Goal: Task Accomplishment & Management: Complete application form

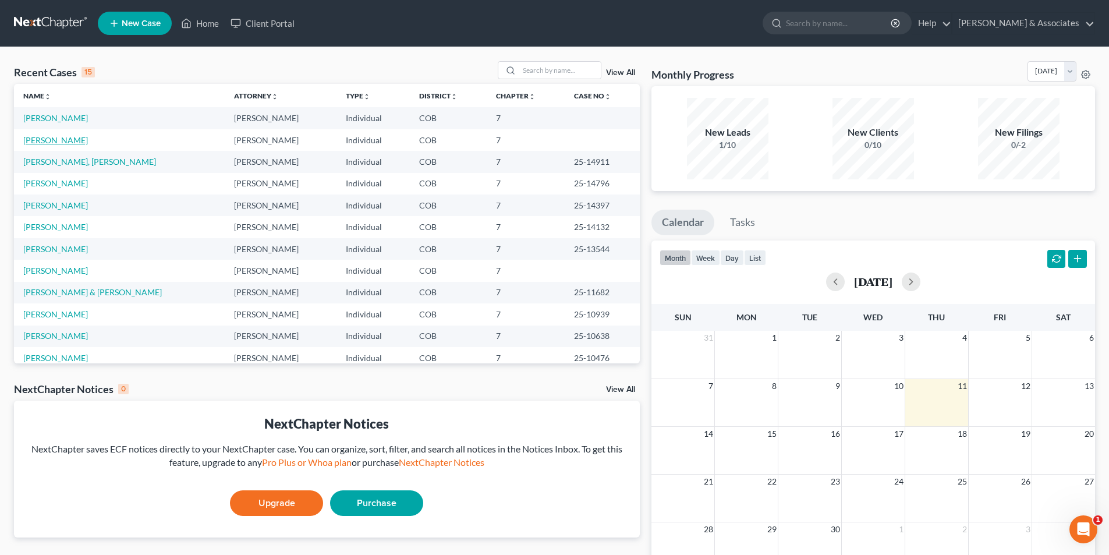
click at [53, 139] on link "[PERSON_NAME]" at bounding box center [55, 140] width 65 height 10
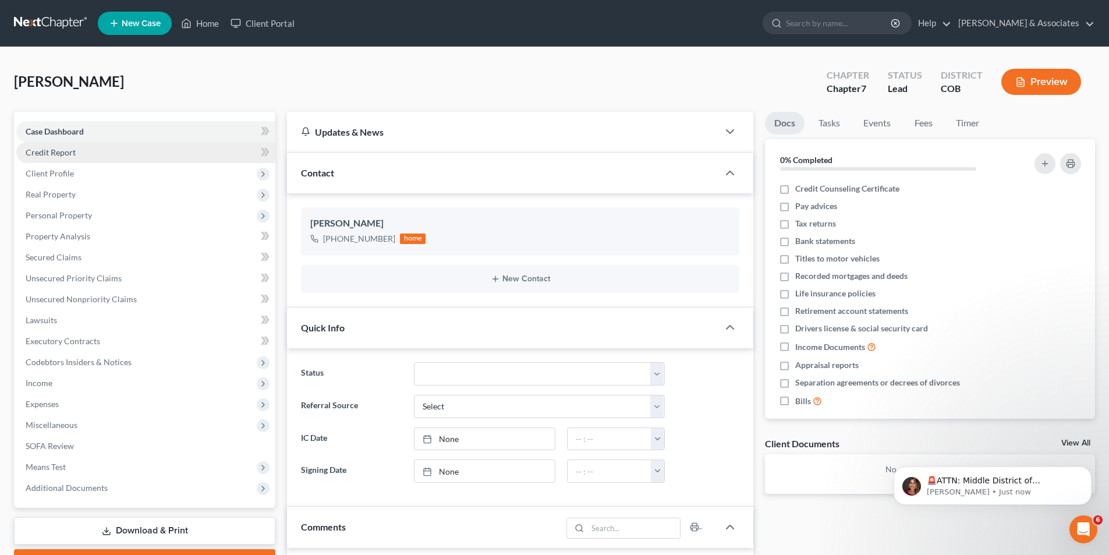
click at [62, 154] on span "Credit Report" at bounding box center [51, 152] width 50 height 10
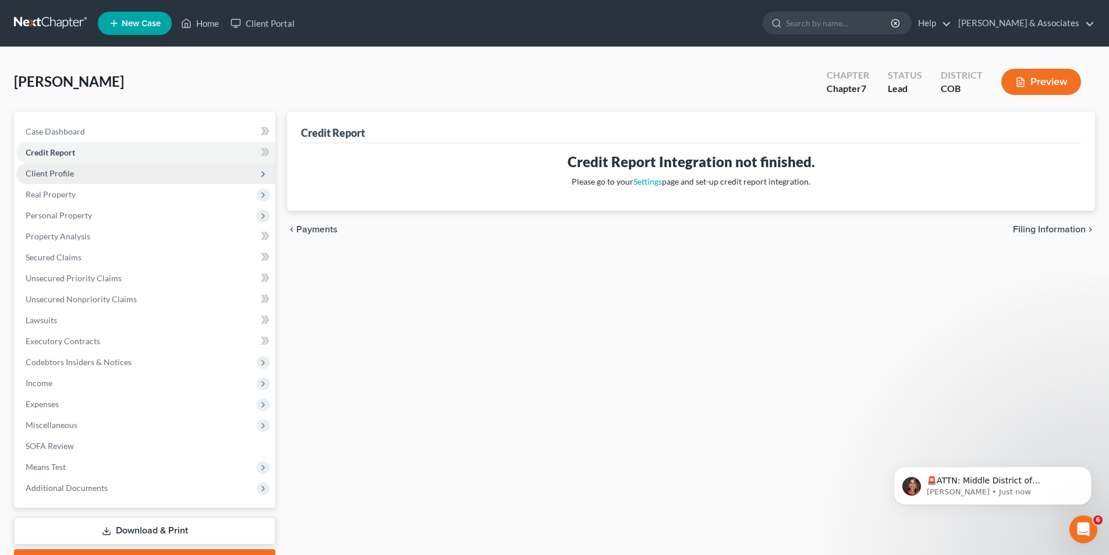
click at [66, 178] on span "Client Profile" at bounding box center [50, 173] width 48 height 10
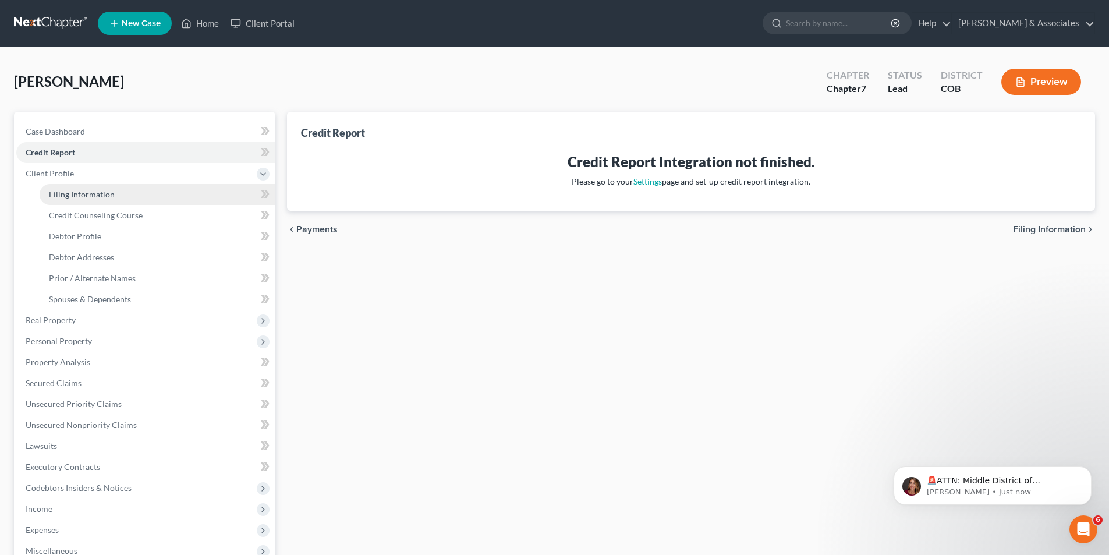
click at [79, 197] on span "Filing Information" at bounding box center [82, 194] width 66 height 10
select select "1"
select select "0"
select select "5"
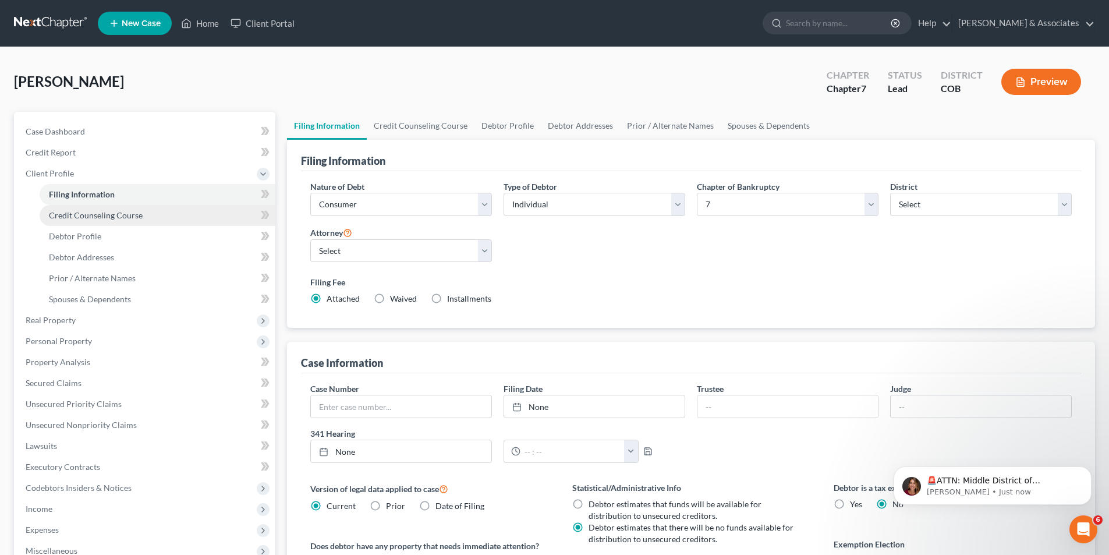
click at [120, 211] on span "Credit Counseling Course" at bounding box center [96, 215] width 94 height 10
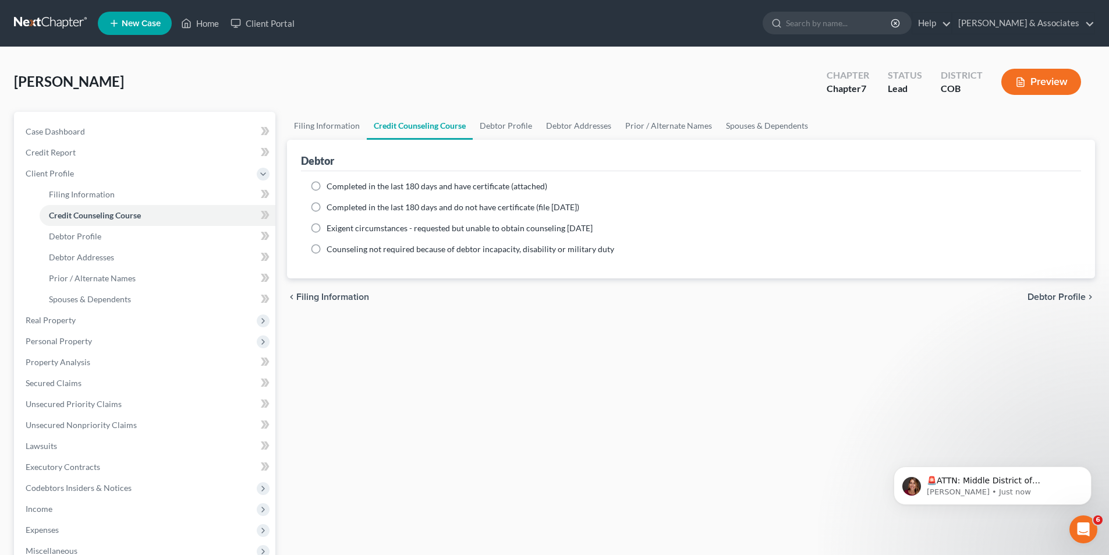
click at [327, 183] on label "Completed in the last 180 days and have certificate (attached)" at bounding box center [437, 186] width 221 height 12
click at [331, 183] on input "Completed in the last 180 days and have certificate (attached)" at bounding box center [335, 184] width 8 height 8
radio input "true"
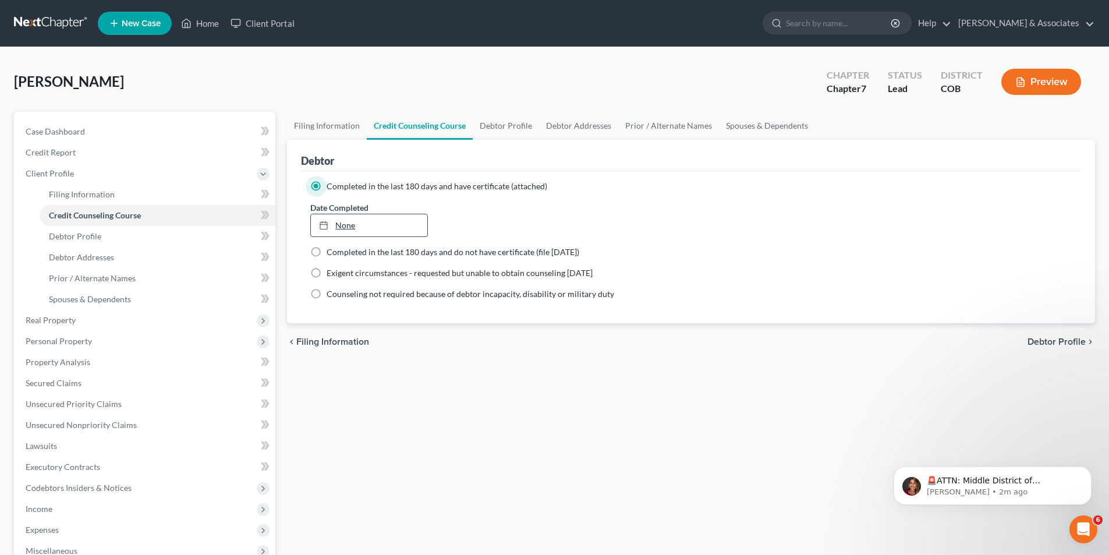
click at [351, 228] on link "None" at bounding box center [369, 225] width 116 height 22
type input "[DATE]"
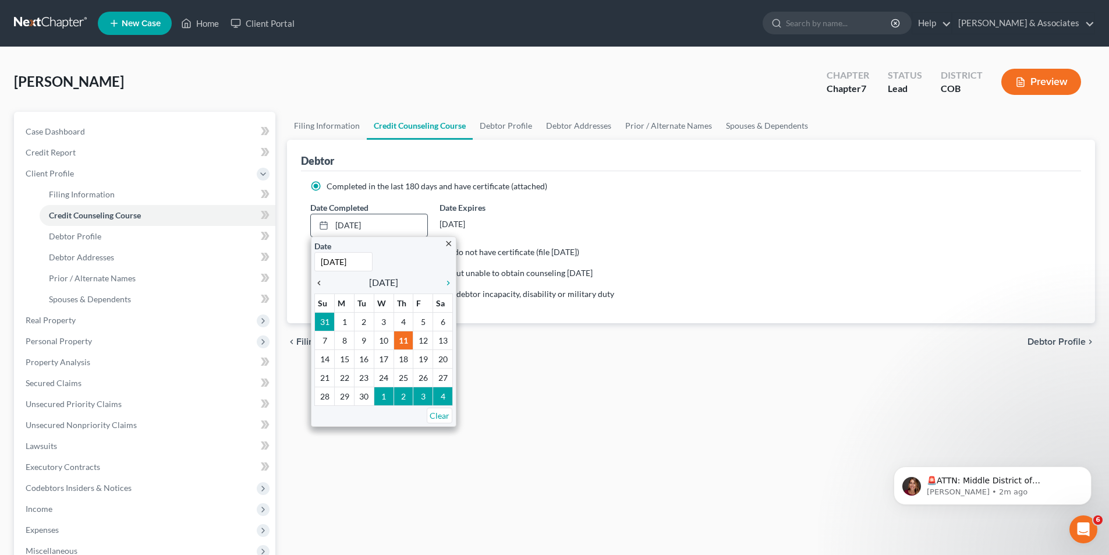
click at [322, 281] on icon "chevron_left" at bounding box center [321, 282] width 15 height 9
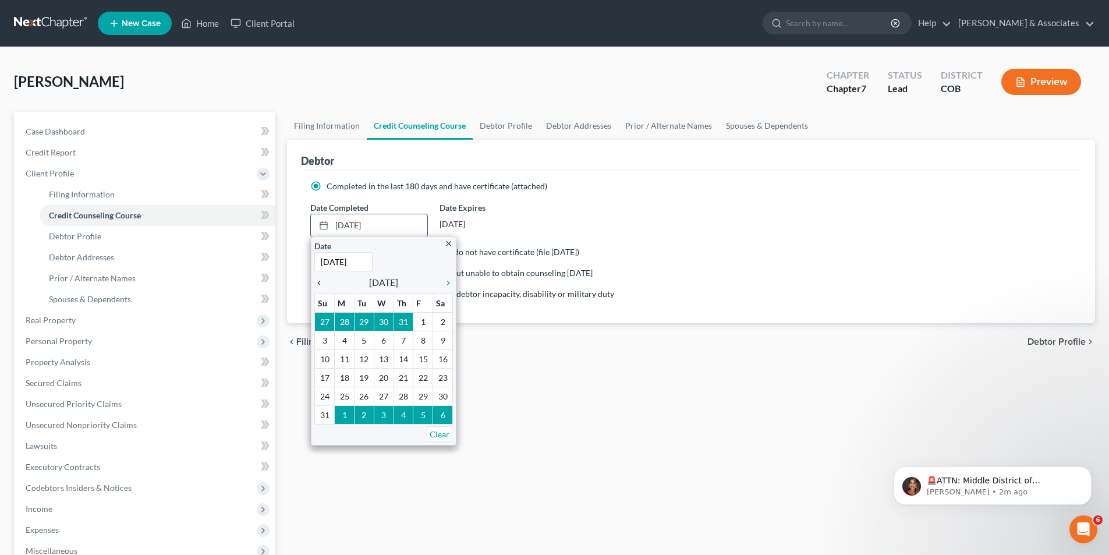
click at [322, 281] on icon "chevron_left" at bounding box center [321, 282] width 15 height 9
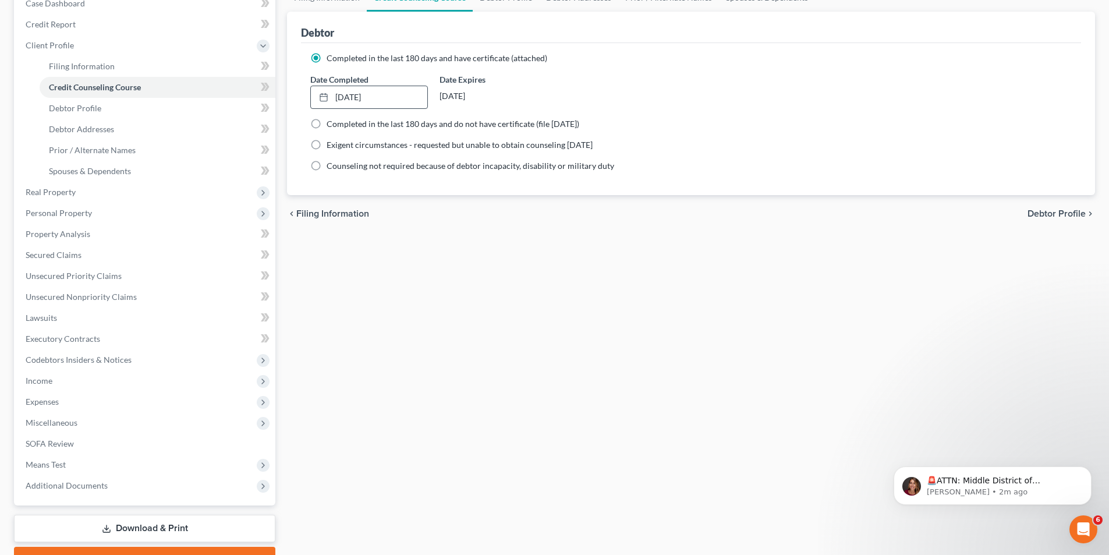
scroll to position [190, 0]
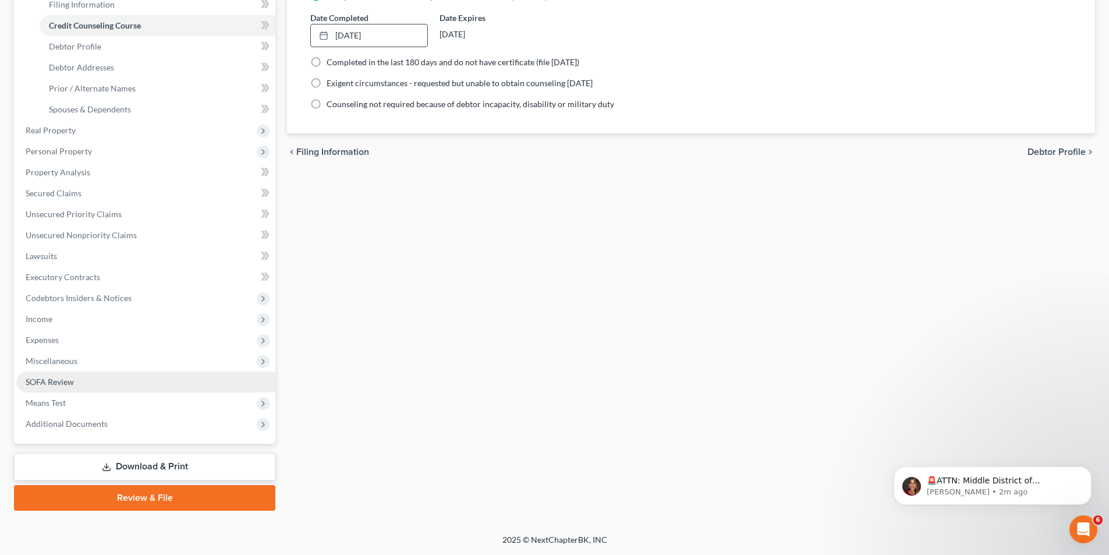
click at [31, 381] on span "SOFA Review" at bounding box center [50, 382] width 48 height 10
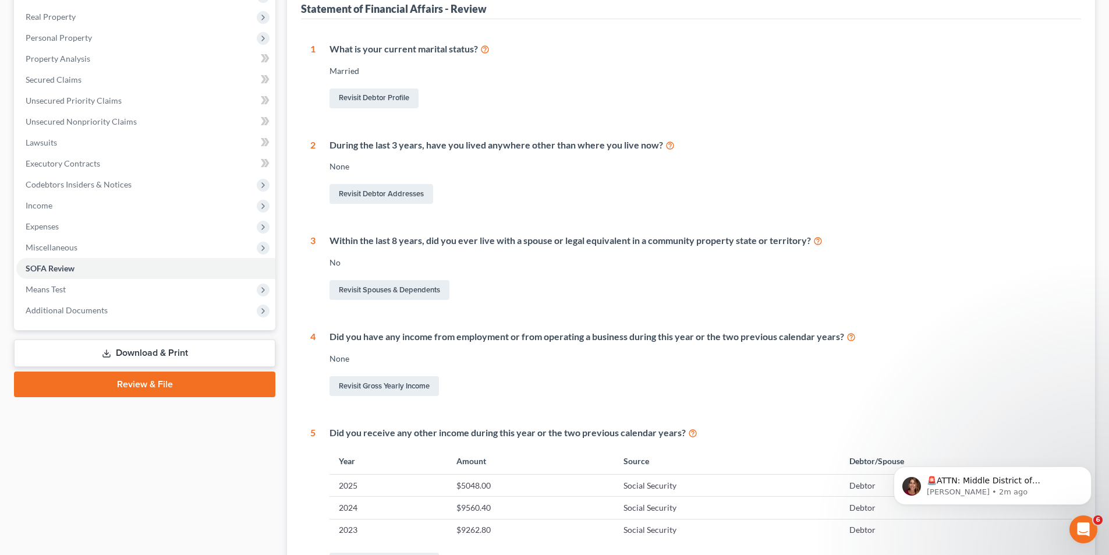
scroll to position [182, 0]
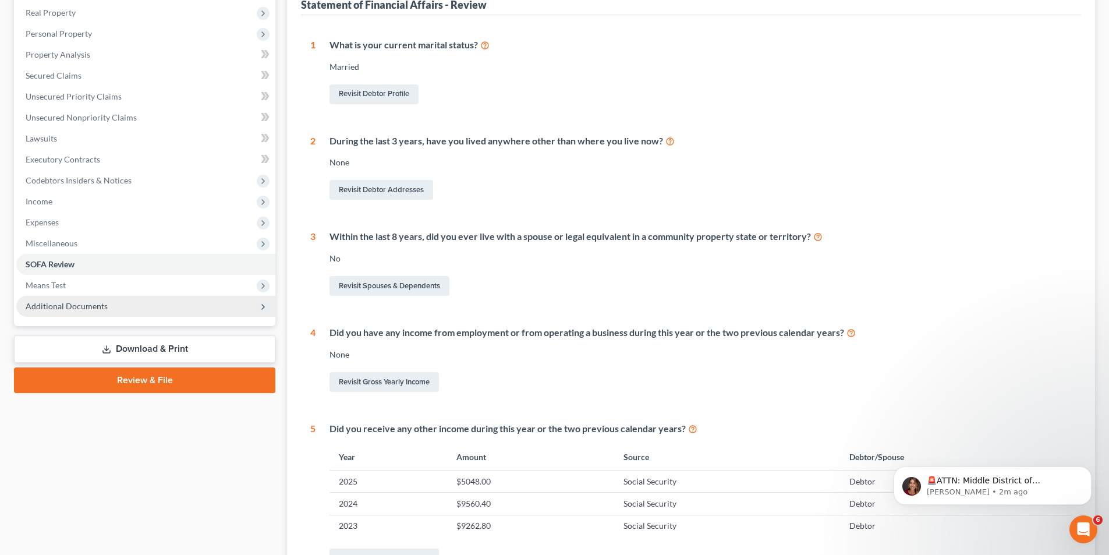
click at [56, 307] on span "Additional Documents" at bounding box center [67, 306] width 82 height 10
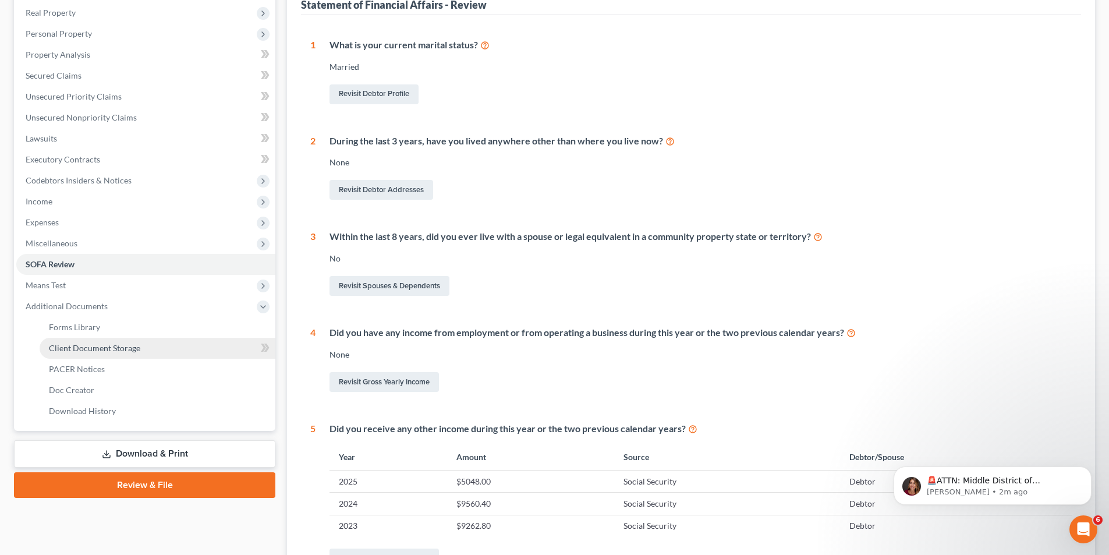
click at [77, 352] on link "Client Document Storage" at bounding box center [158, 348] width 236 height 21
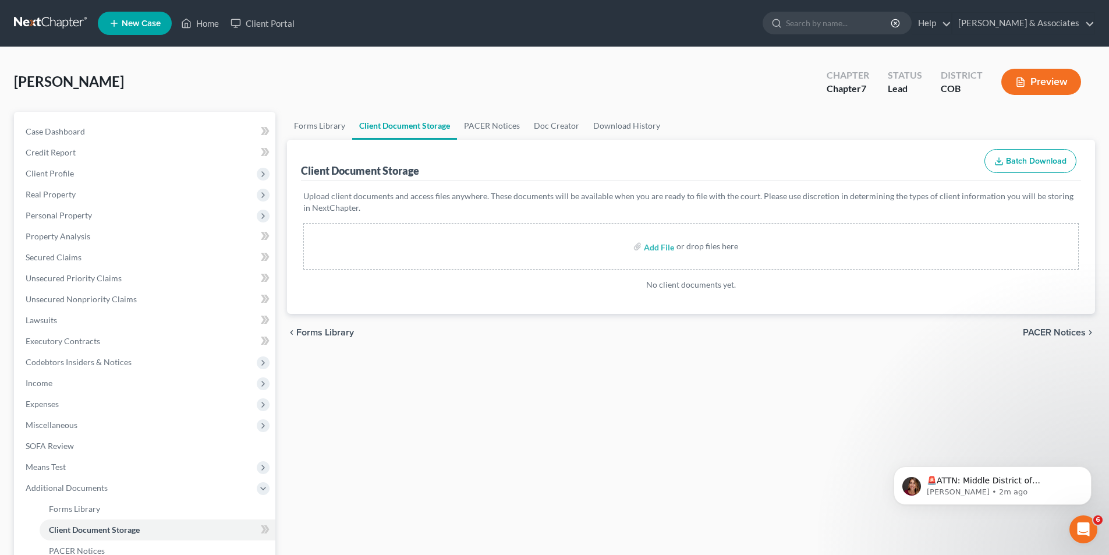
click at [687, 245] on div "or drop files here" at bounding box center [707, 246] width 62 height 12
click at [666, 244] on input "file" at bounding box center [658, 246] width 28 height 21
type input "C:\fakepath\Certificate.1st course.pdf"
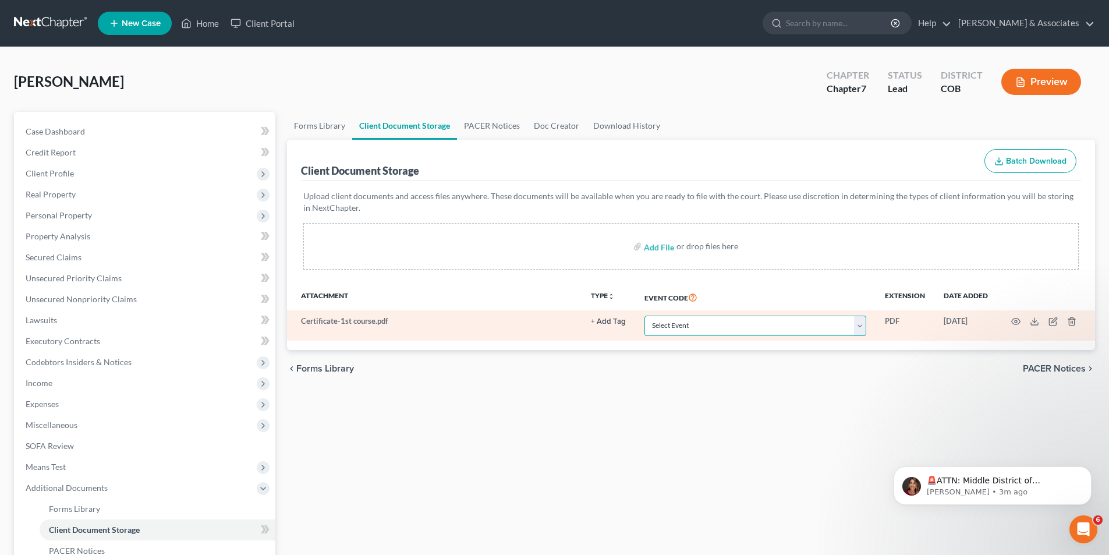
click at [863, 322] on select "Select Event 1009-1.1 Notice of Amendments 20 Largest Unsecured Creditors Amend…" at bounding box center [755, 325] width 222 height 20
select select "5"
click at [644, 315] on select "Select Event 1009-1.1 Notice of Amendments 20 Largest Unsecured Creditors Amend…" at bounding box center [755, 325] width 222 height 20
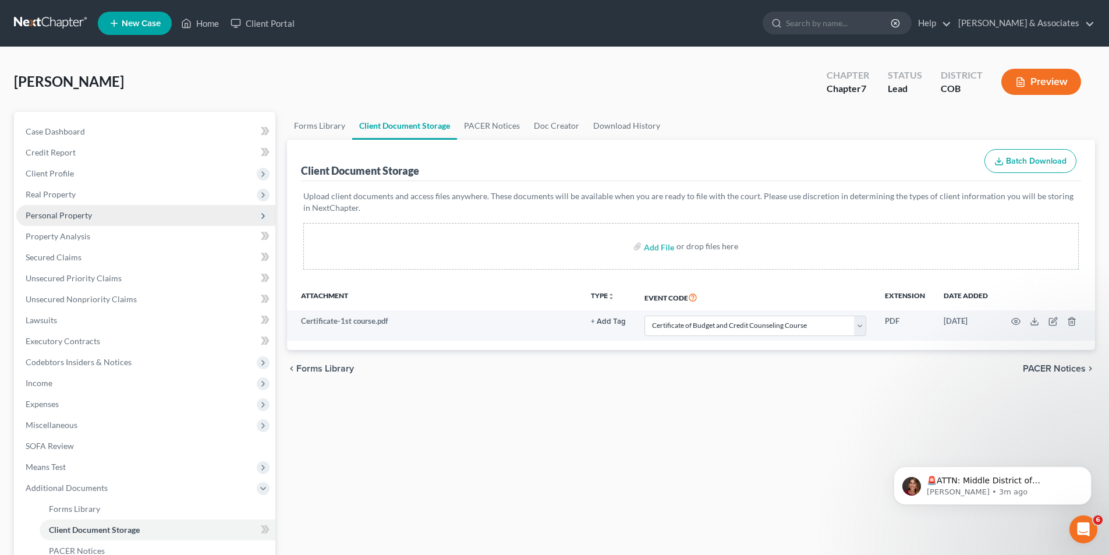
click at [56, 217] on span "Personal Property" at bounding box center [59, 215] width 66 height 10
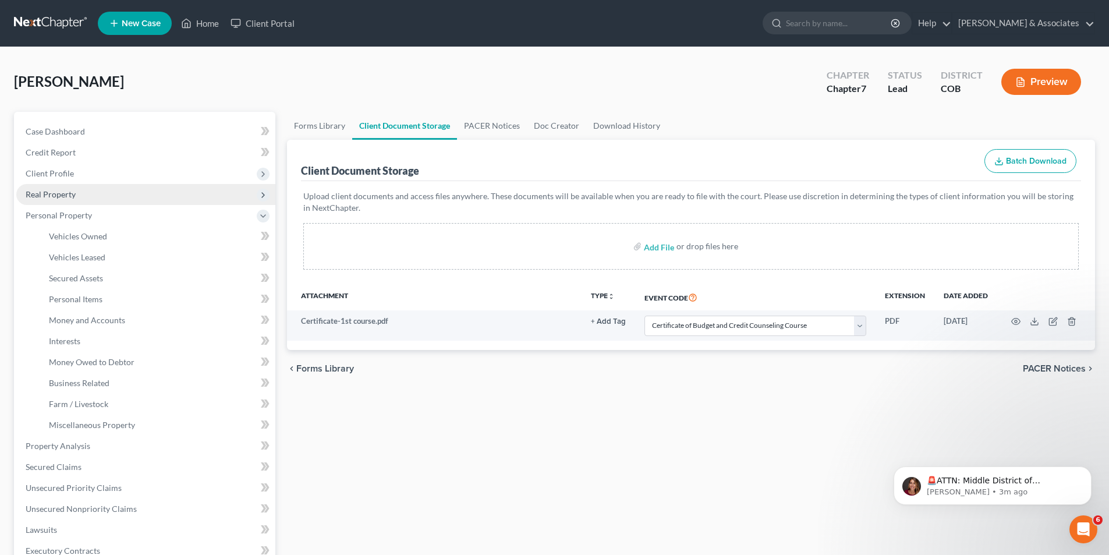
click at [48, 198] on span "Real Property" at bounding box center [51, 194] width 50 height 10
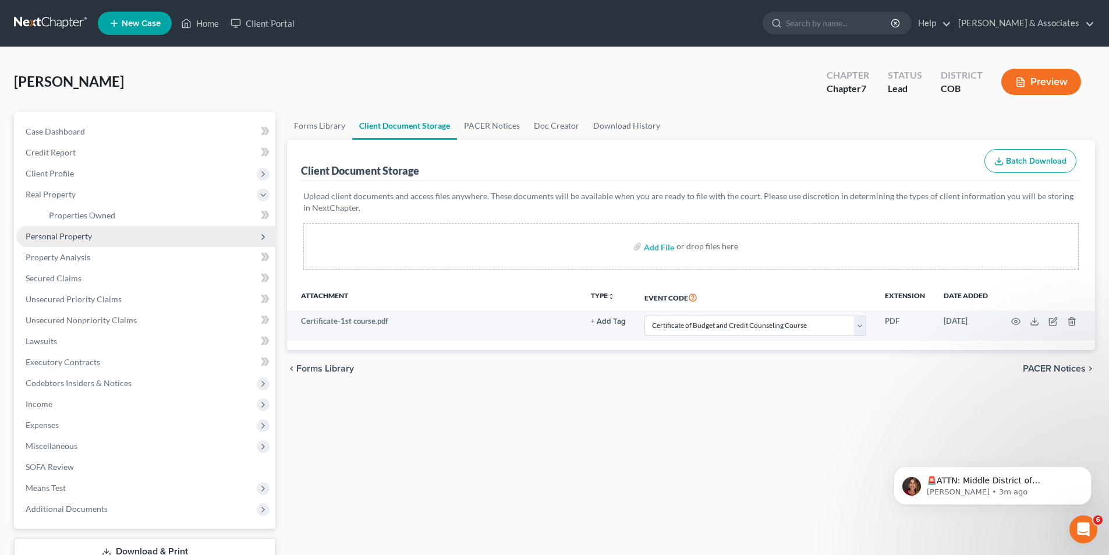
click at [67, 235] on span "Personal Property" at bounding box center [59, 236] width 66 height 10
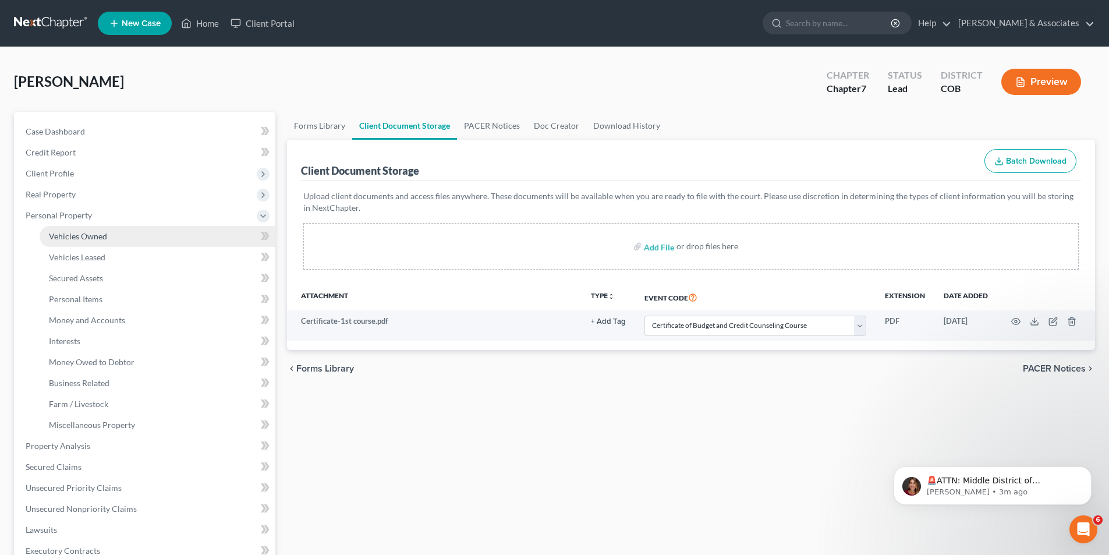
click at [81, 237] on span "Vehicles Owned" at bounding box center [78, 236] width 58 height 10
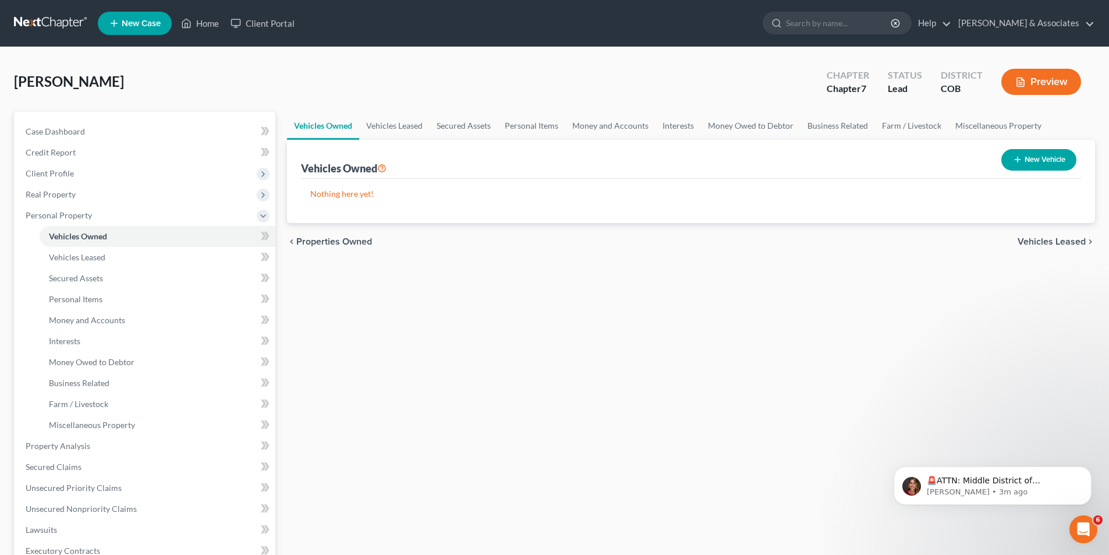
click at [1033, 161] on button "New Vehicle" at bounding box center [1038, 160] width 75 height 22
select select "0"
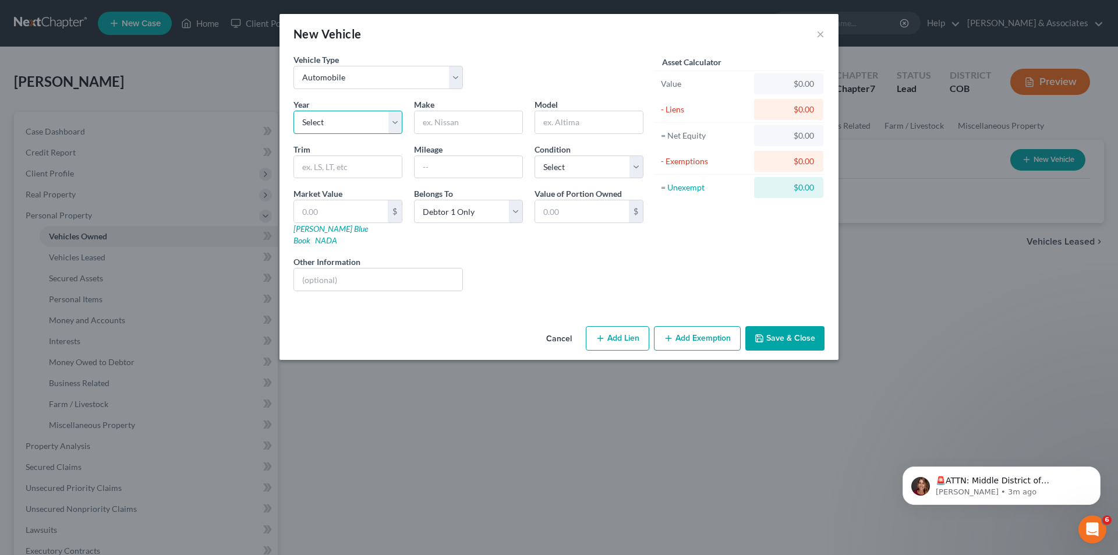
click at [328, 120] on select "Select 2026 2025 2024 2023 2022 2021 2020 2019 2018 2017 2016 2015 2014 2013 20…" at bounding box center [347, 122] width 109 height 23
select select "22"
click at [293, 111] on select "Select 2026 2025 2024 2023 2022 2021 2020 2019 2018 2017 2016 2015 2014 2013 20…" at bounding box center [347, 122] width 109 height 23
click at [438, 123] on input "text" at bounding box center [468, 122] width 108 height 22
type input "Lexis"
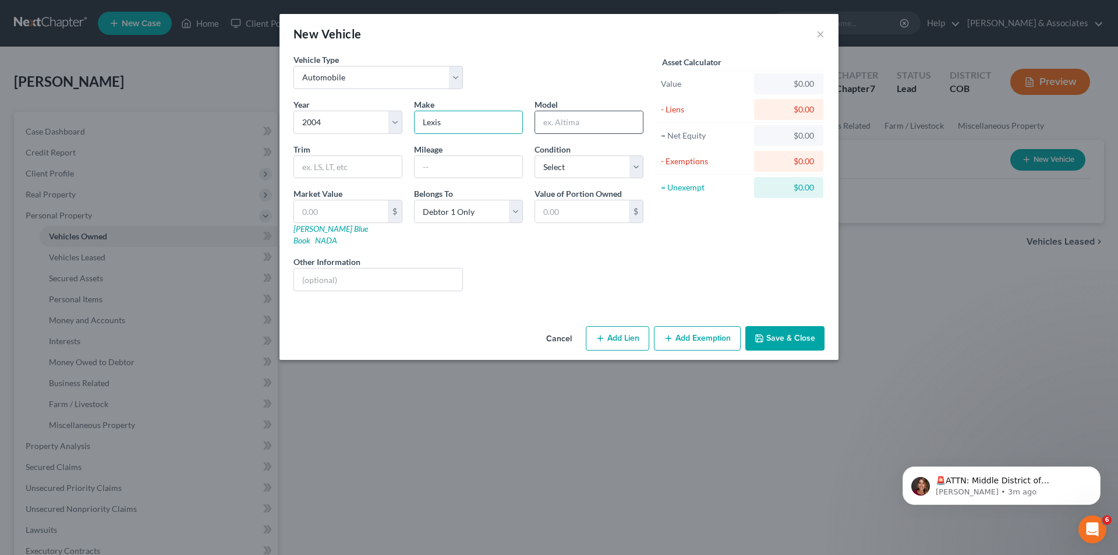
click at [549, 124] on input "text" at bounding box center [589, 122] width 108 height 22
type input "ES330"
click at [326, 212] on input "text" at bounding box center [341, 211] width 94 height 22
type input "2"
type input "2.00"
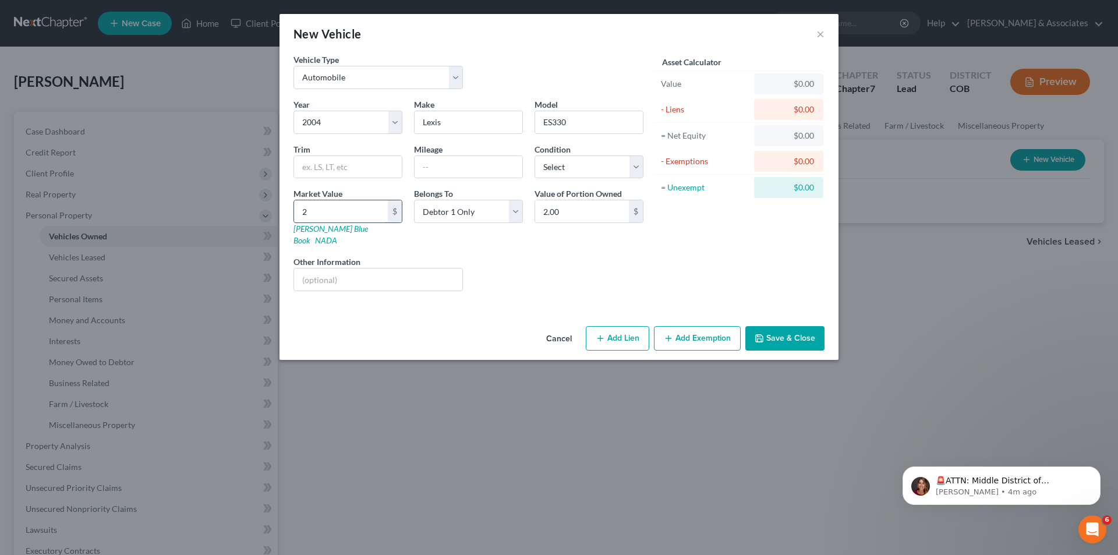
type input "20"
type input "20.00"
type input "200"
type input "200.00"
type input "2000"
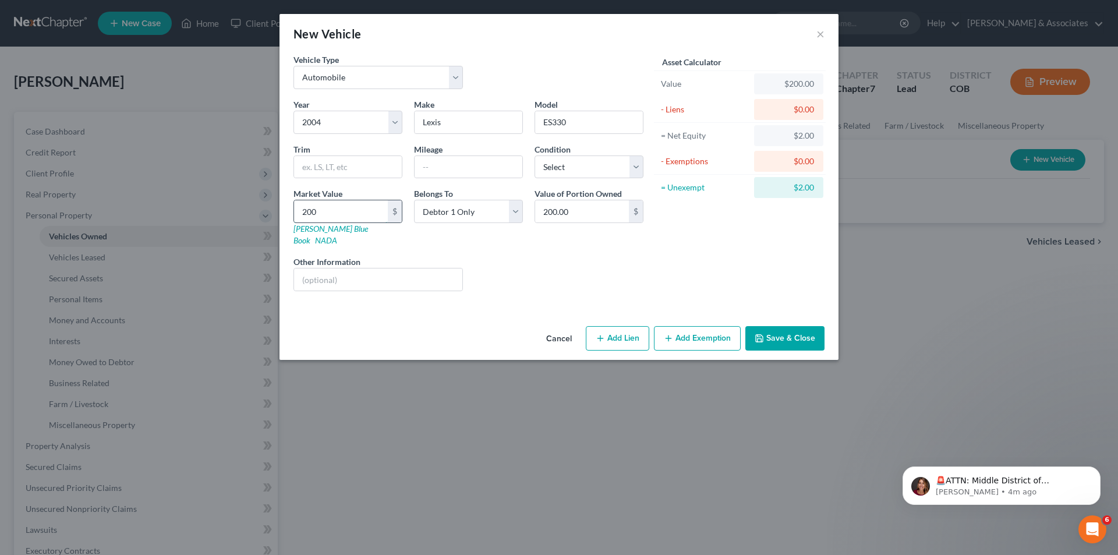
type input "2,000.00"
click at [697, 327] on button "Add Exemption" at bounding box center [697, 338] width 87 height 24
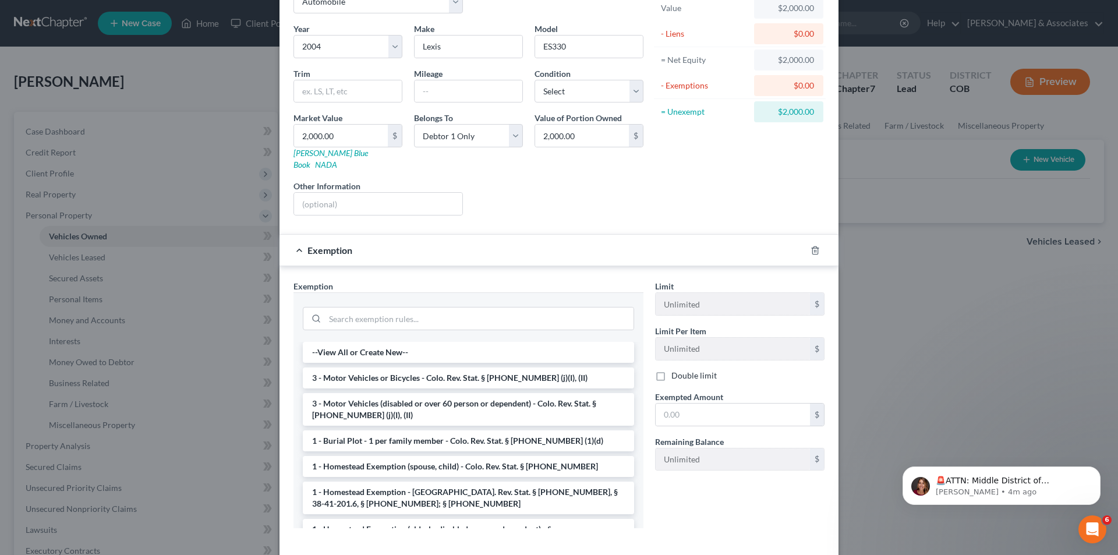
scroll to position [87, 0]
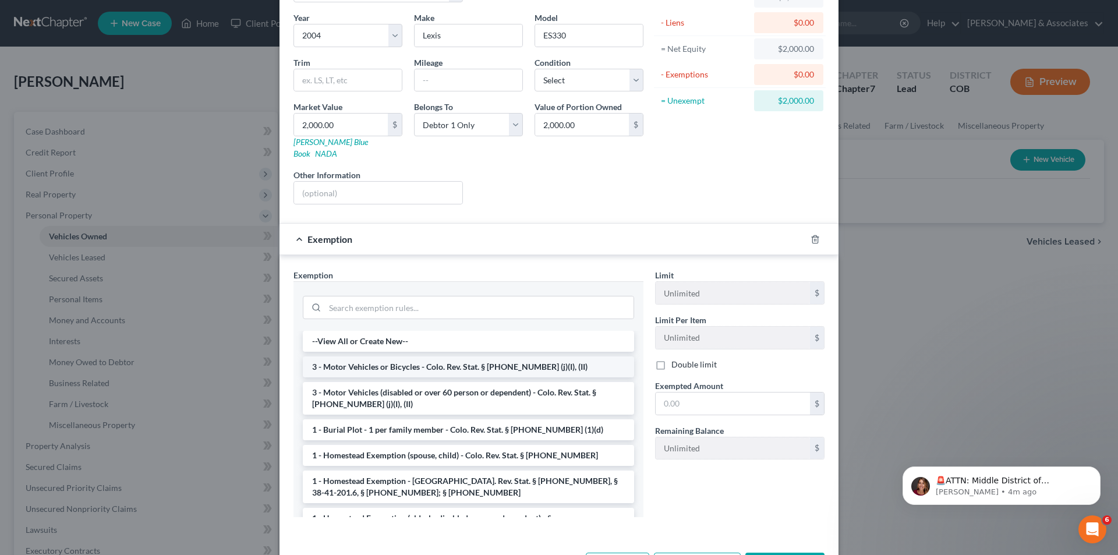
click at [441, 356] on li "3 - Motor Vehicles or Bicycles - Colo. Rev. Stat. § [PHONE_NUMBER] (j)(I), (II)" at bounding box center [468, 366] width 331 height 21
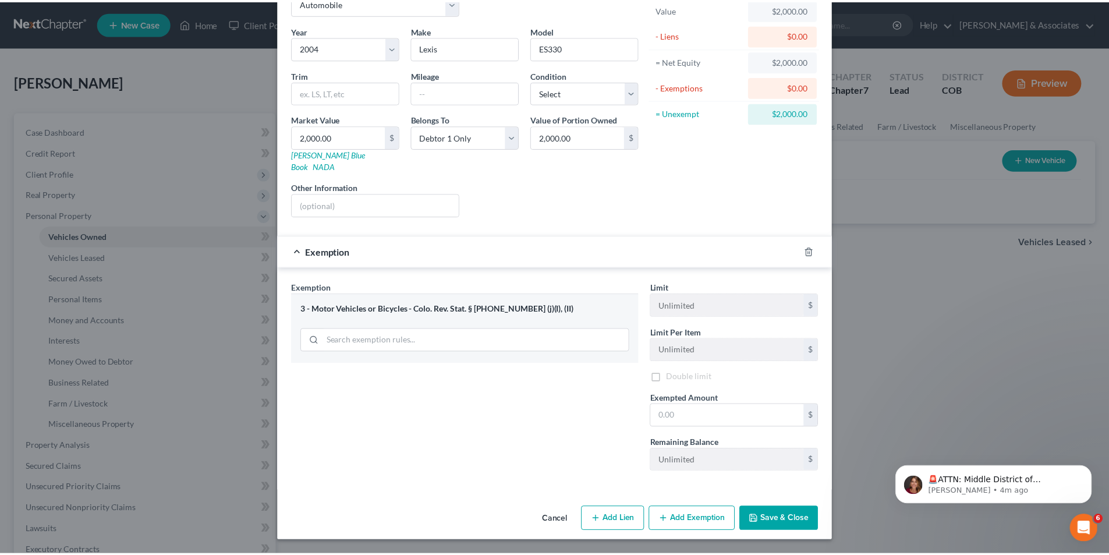
scroll to position [65, 0]
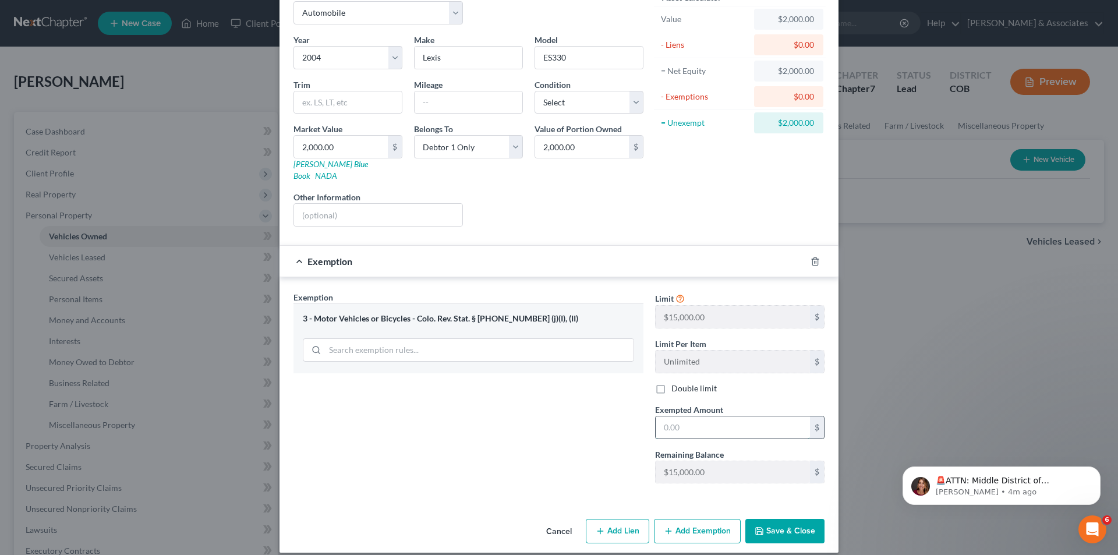
click at [661, 416] on input "text" at bounding box center [732, 427] width 154 height 22
type input "2,000.00"
click at [796, 524] on button "Save & Close" at bounding box center [784, 531] width 79 height 24
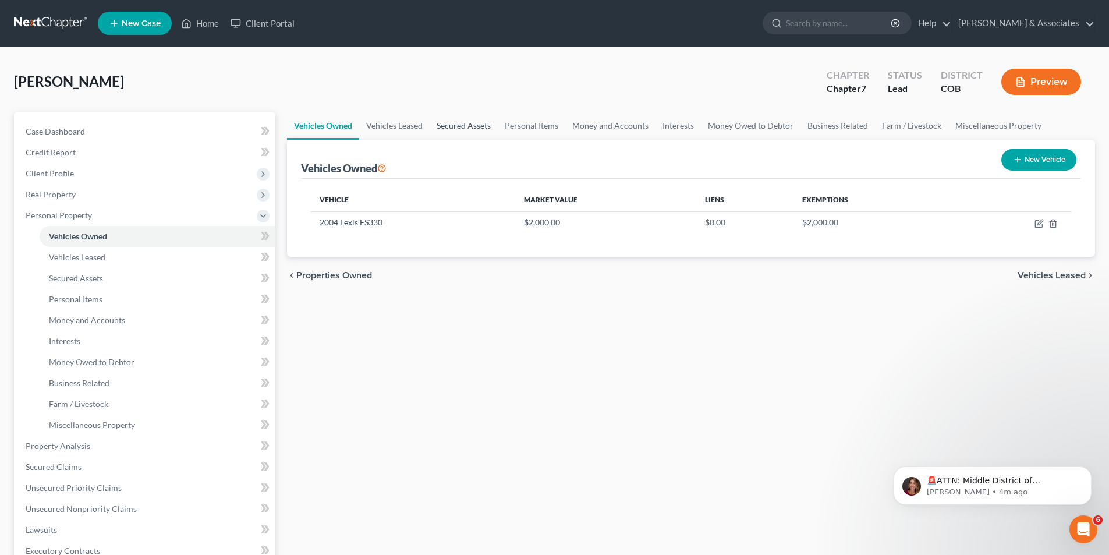
click at [464, 125] on link "Secured Assets" at bounding box center [464, 126] width 68 height 28
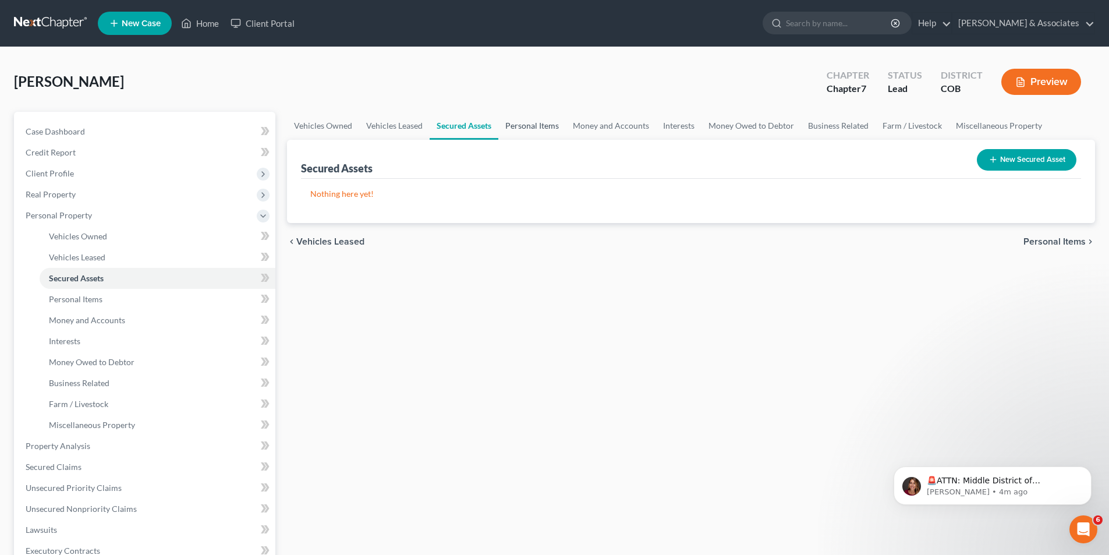
click at [528, 124] on link "Personal Items" at bounding box center [532, 126] width 68 height 28
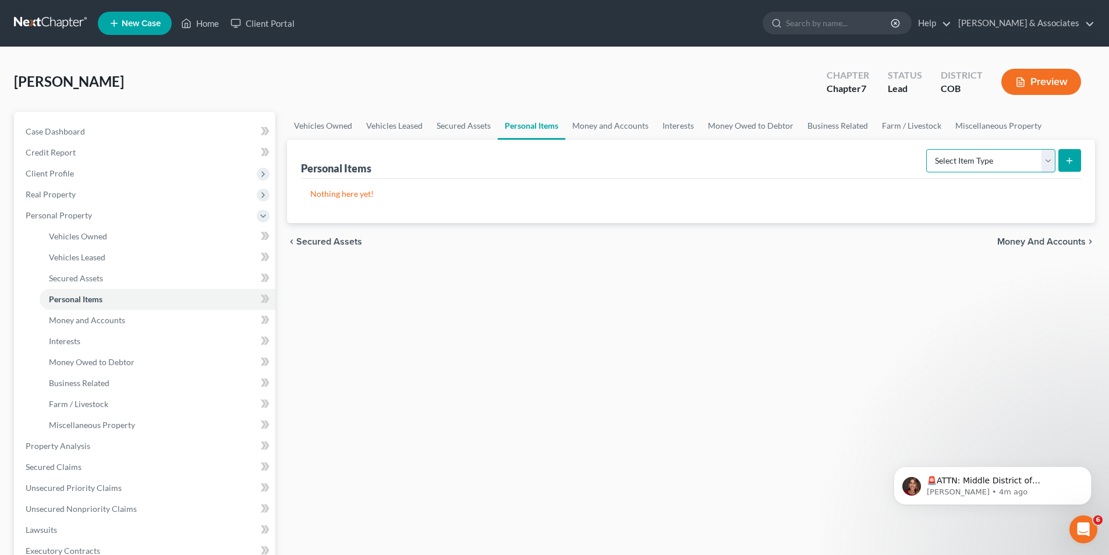
click at [1048, 166] on select "Select Item Type Clothing Collectibles Of Value Electronics Firearms Household …" at bounding box center [990, 160] width 129 height 23
select select "clothing"
click at [927, 149] on select "Select Item Type Clothing Collectibles Of Value Electronics Firearms Household …" at bounding box center [990, 160] width 129 height 23
click at [1071, 159] on icon "submit" at bounding box center [1069, 160] width 9 height 9
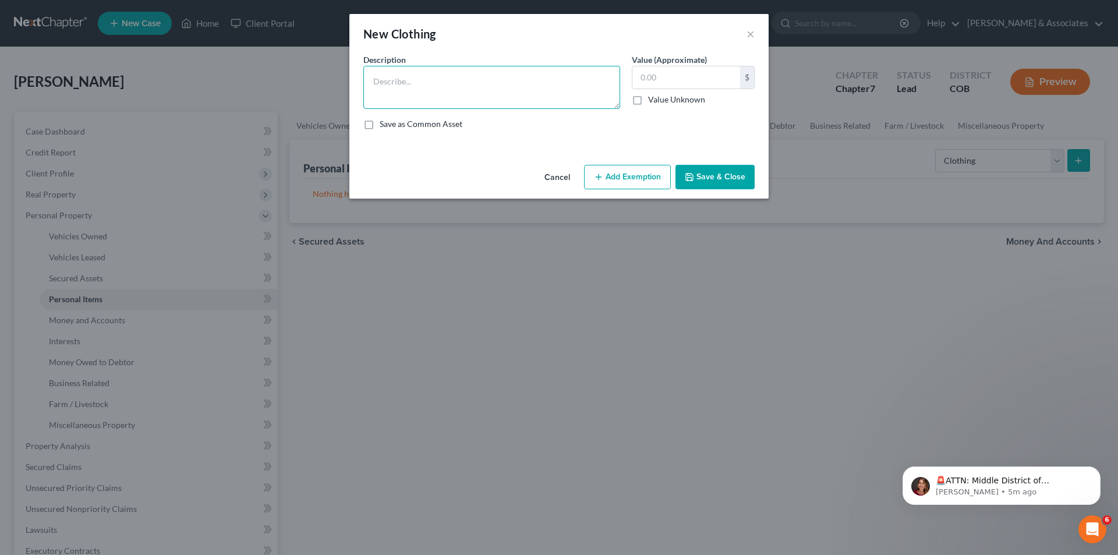
click at [370, 73] on textarea at bounding box center [491, 87] width 257 height 43
click at [408, 80] on textarea "six pair os shoes, 10 blouses, 10 pair of pants, three coats, one pair of boots" at bounding box center [491, 87] width 257 height 43
type textarea "six pair of shoes, 10 blouses, 10 pair of pants, three coats, one pair of boots"
click at [642, 77] on input "text" at bounding box center [686, 77] width 108 height 22
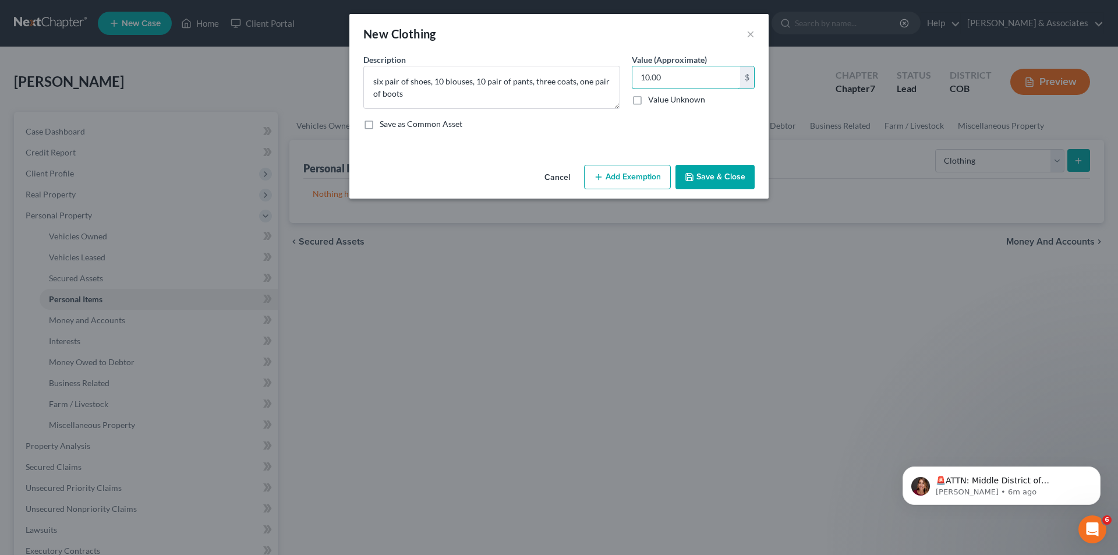
type input "10.00"
click at [735, 175] on button "Save & Close" at bounding box center [714, 177] width 79 height 24
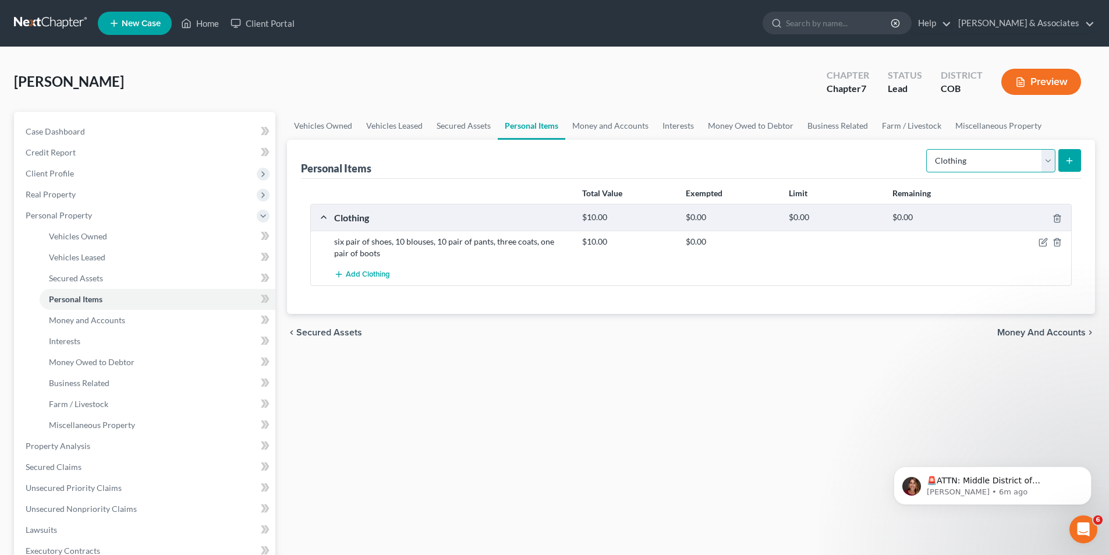
click at [1045, 165] on select "Select Item Type Clothing Collectibles Of Value Electronics Firearms Household …" at bounding box center [990, 160] width 129 height 23
select select "electronics"
click at [927, 149] on select "Select Item Type Clothing Collectibles Of Value Electronics Firearms Household …" at bounding box center [990, 160] width 129 height 23
click at [1079, 161] on button "submit" at bounding box center [1069, 160] width 23 height 23
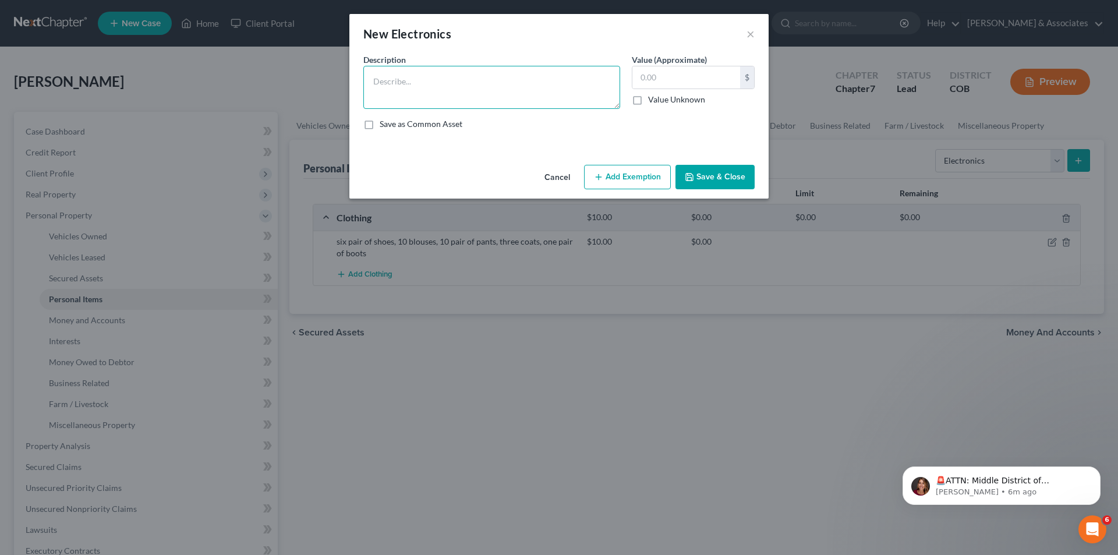
click at [384, 76] on textarea at bounding box center [491, 87] width 257 height 43
type textarea "Computer -[DEMOGRAPHIC_DATA]"
click at [649, 80] on input "text" at bounding box center [686, 77] width 108 height 22
type input "20.00"
click at [721, 170] on button "Save & Close" at bounding box center [714, 177] width 79 height 24
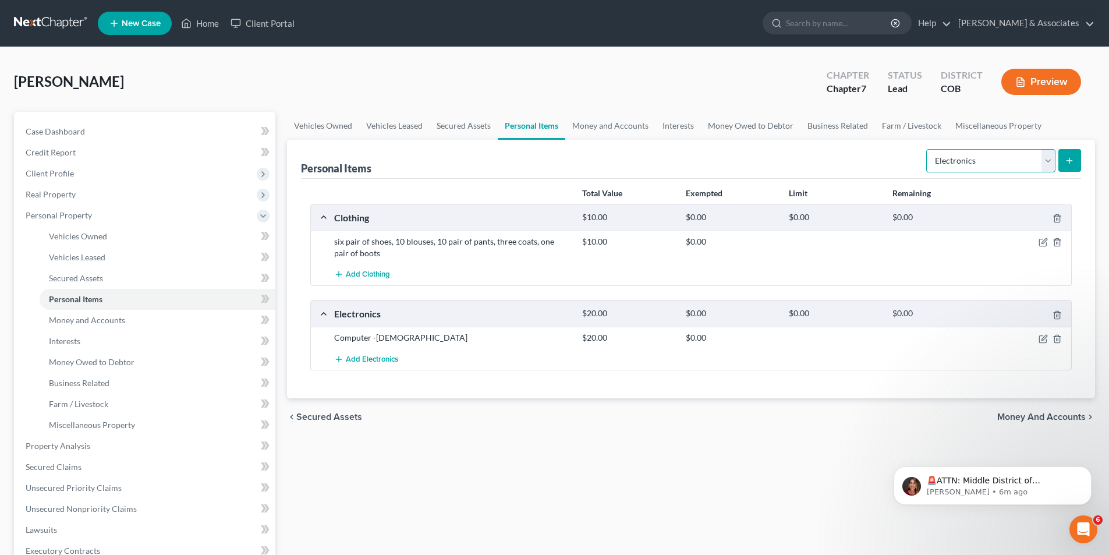
click at [1048, 161] on select "Select Item Type Clothing Collectibles Of Value Electronics Firearms Household …" at bounding box center [990, 160] width 129 height 23
select select "household_goods"
click at [927, 149] on select "Select Item Type Clothing Collectibles Of Value Electronics Firearms Household …" at bounding box center [990, 160] width 129 height 23
click at [1073, 156] on icon "submit" at bounding box center [1069, 160] width 9 height 9
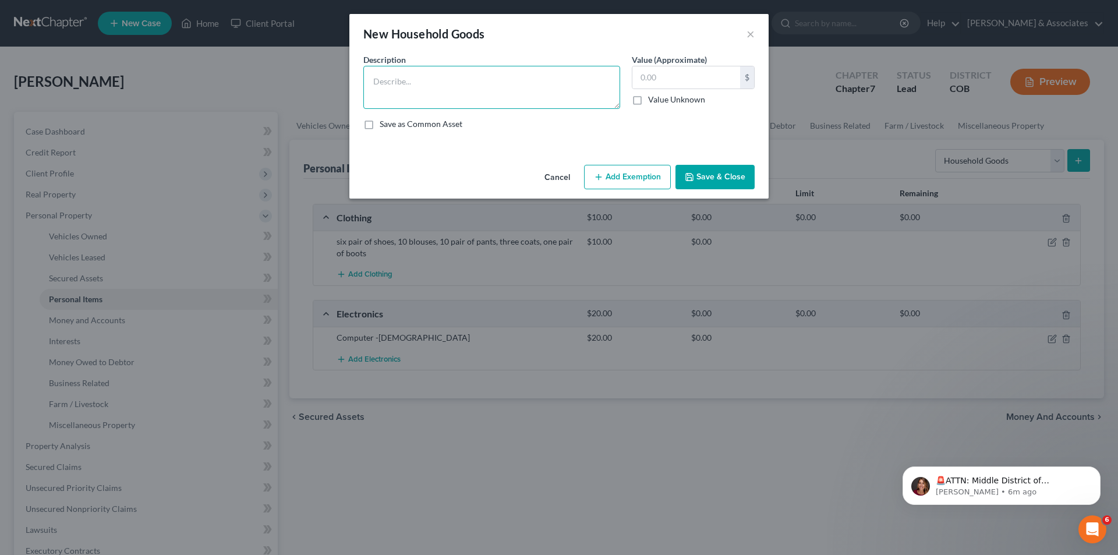
click at [373, 83] on textarea at bounding box center [491, 87] width 257 height 43
click at [409, 80] on textarea "One Bed, Dresser," at bounding box center [491, 87] width 257 height 43
click at [464, 86] on textarea "One Bed, two Dresser," at bounding box center [491, 87] width 257 height 43
click at [528, 83] on textarea "One Bed, two Dresser, two nightstands, TV,Kitchen Table, six chairs" at bounding box center [491, 87] width 257 height 43
click at [414, 96] on textarea "One Bed, two Dresser, two nightstands, TV, Kitchen Table, six chairs" at bounding box center [491, 87] width 257 height 43
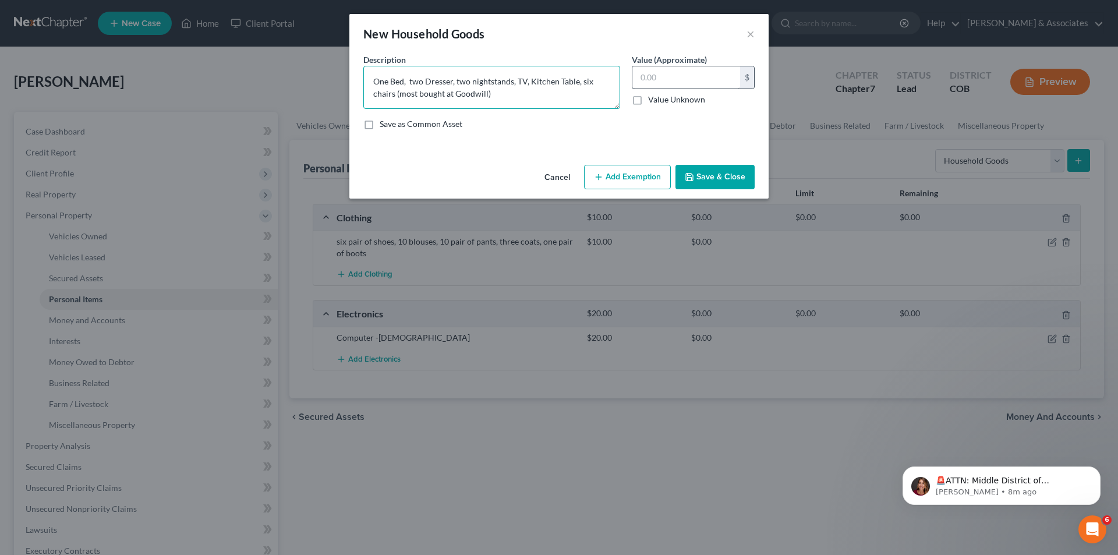
type textarea "One Bed, two Dresser, two nightstands, TV, Kitchen Table, six chairs (most boug…"
click at [645, 77] on input "text" at bounding box center [686, 77] width 108 height 22
type input "100.00"
click at [717, 182] on button "Save & Close" at bounding box center [714, 177] width 79 height 24
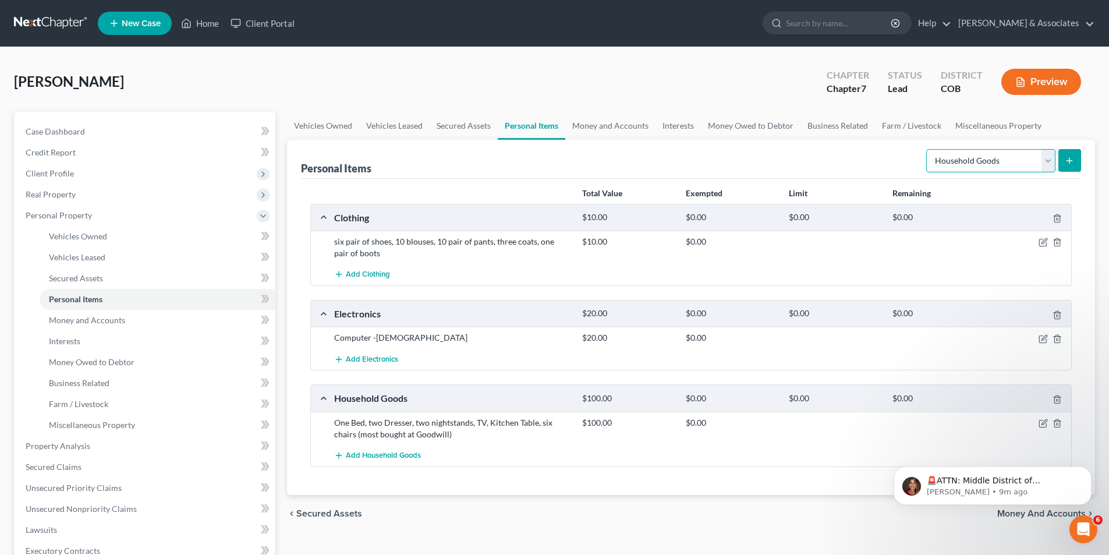
click at [1047, 159] on select "Select Item Type Clothing Collectibles Of Value Electronics Firearms Household …" at bounding box center [990, 160] width 129 height 23
select select "pets"
click at [927, 149] on select "Select Item Type Clothing Collectibles Of Value Electronics Firearms Household …" at bounding box center [990, 160] width 129 height 23
click at [1052, 161] on select "Select Item Type Clothing Collectibles Of Value Electronics Firearms Household …" at bounding box center [990, 160] width 129 height 23
click at [100, 323] on span "Money and Accounts" at bounding box center [87, 320] width 76 height 10
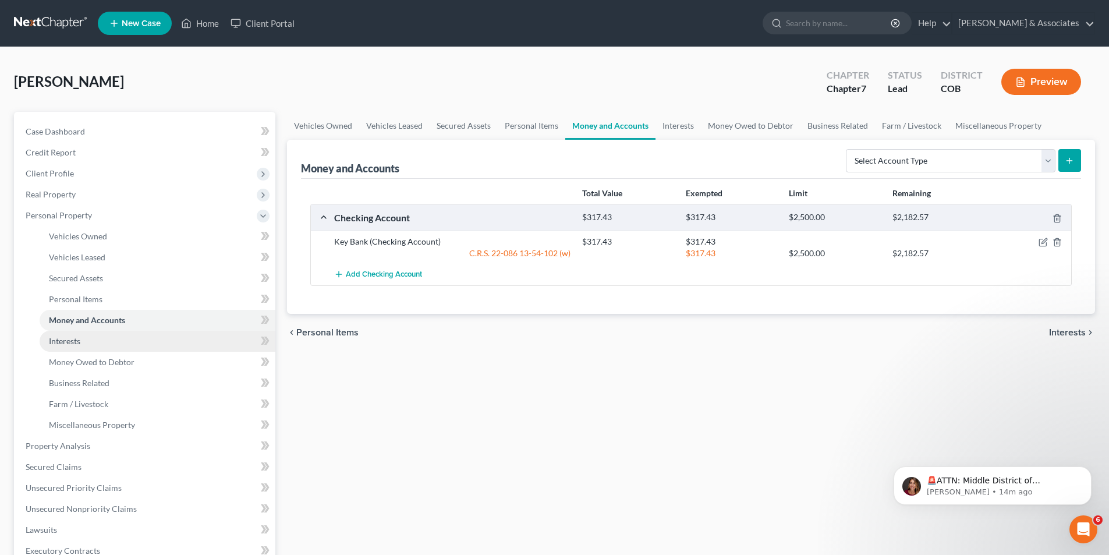
click at [73, 339] on span "Interests" at bounding box center [64, 341] width 31 height 10
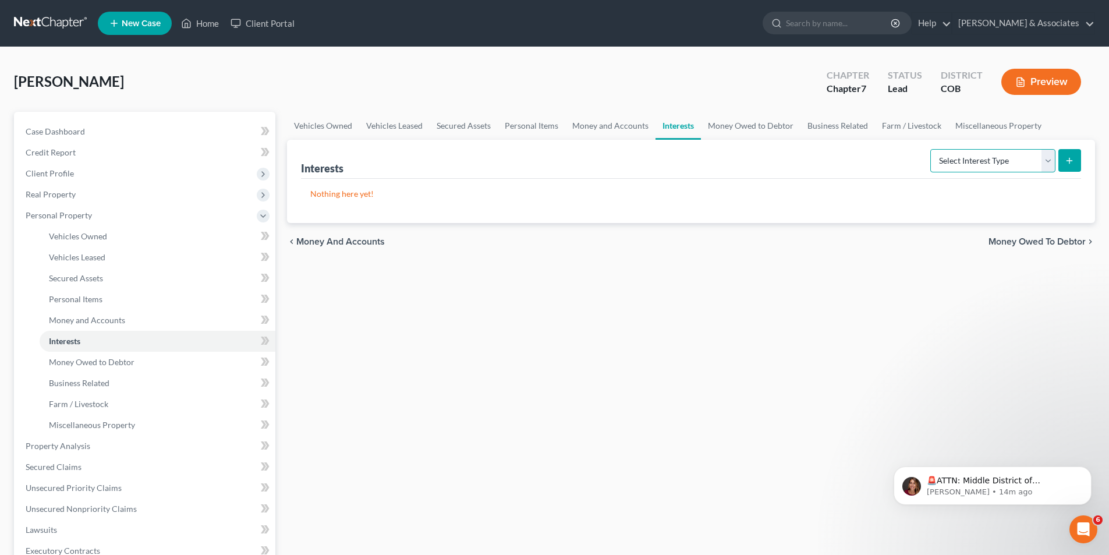
click at [1048, 154] on select "Select Interest Type 401K Annuity Bond Education IRA Government Bond Government…" at bounding box center [992, 160] width 125 height 23
click at [100, 363] on span "Money Owed to Debtor" at bounding box center [92, 362] width 86 height 10
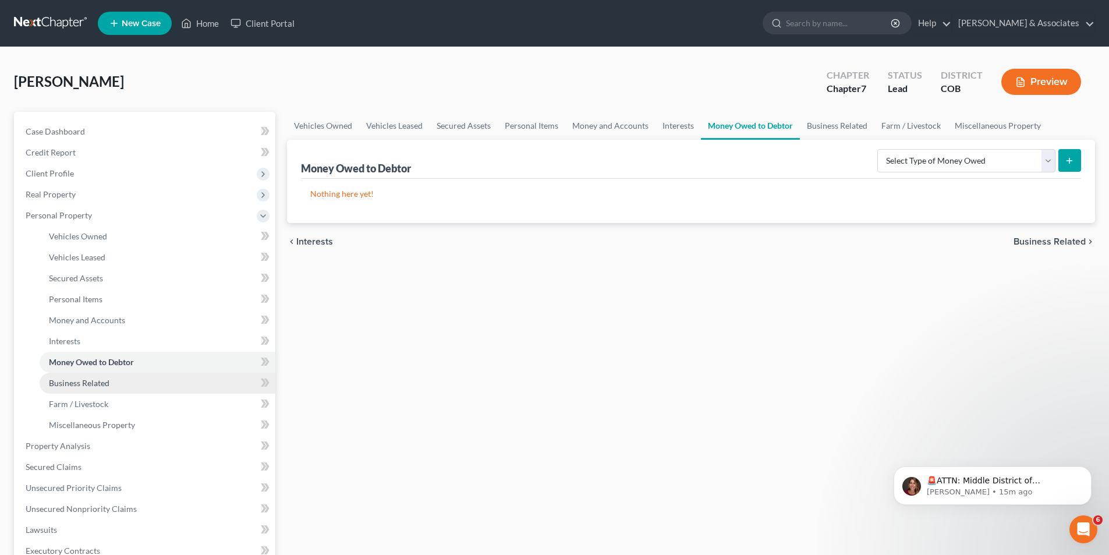
click at [95, 387] on span "Business Related" at bounding box center [79, 383] width 61 height 10
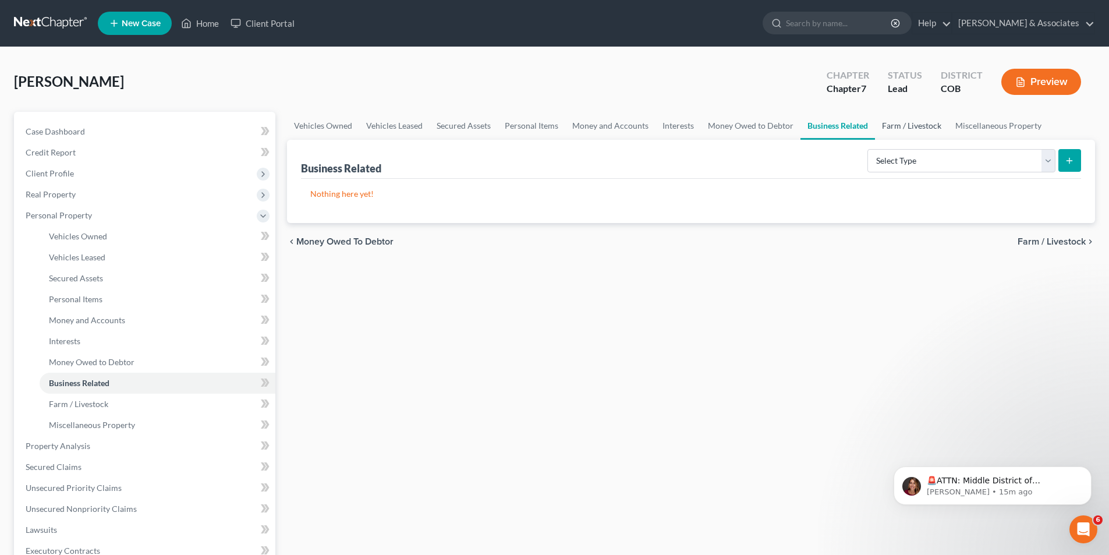
click at [896, 128] on link "Farm / Livestock" at bounding box center [911, 126] width 73 height 28
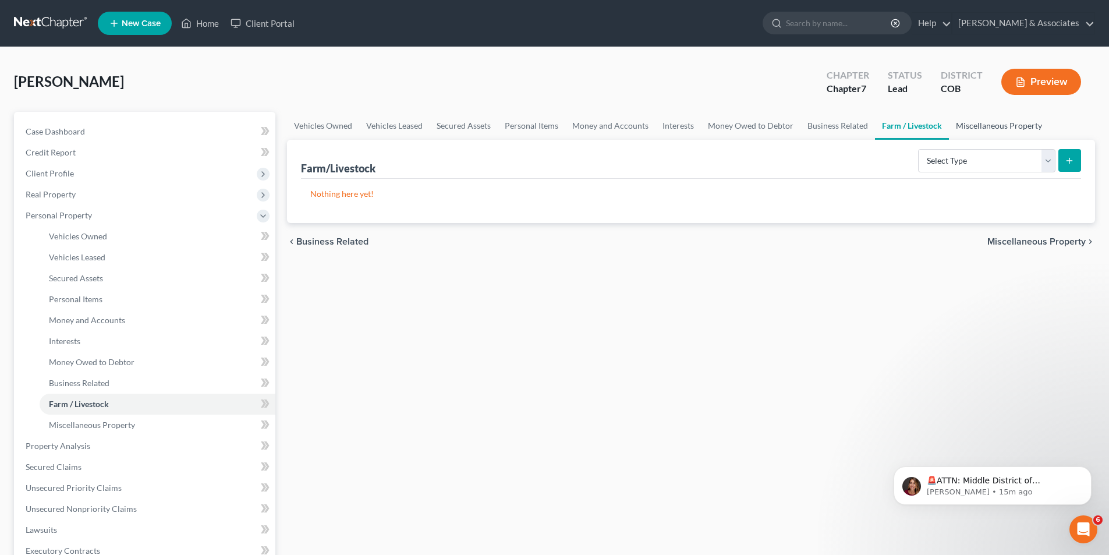
click at [983, 122] on link "Miscellaneous Property" at bounding box center [999, 126] width 100 height 28
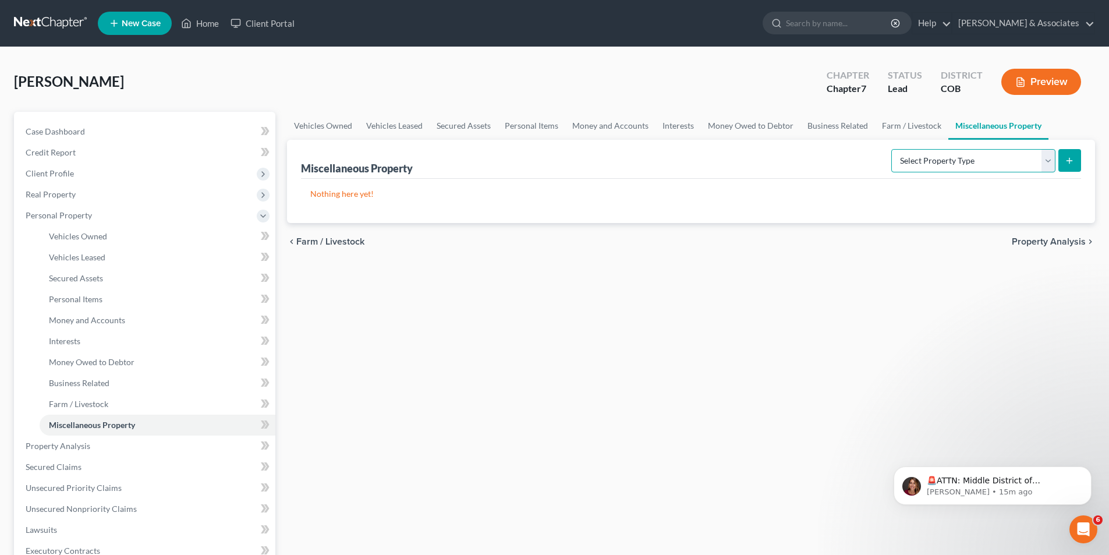
click at [1046, 161] on select "Select Property Type Assigned for Creditor Benefit [DATE] Holding for Another N…" at bounding box center [973, 160] width 164 height 23
click at [67, 445] on span "Property Analysis" at bounding box center [58, 446] width 65 height 10
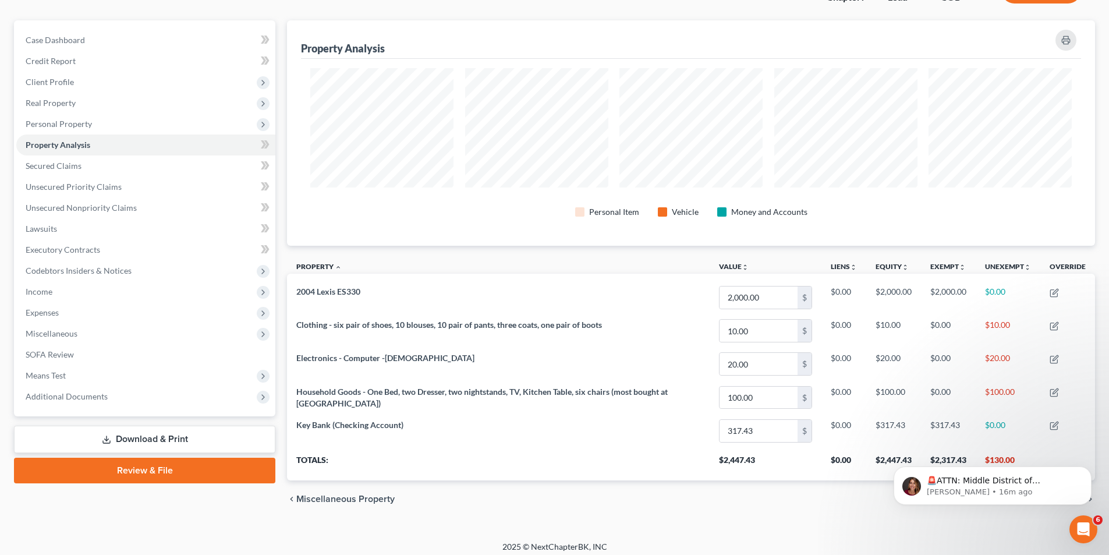
scroll to position [98, 0]
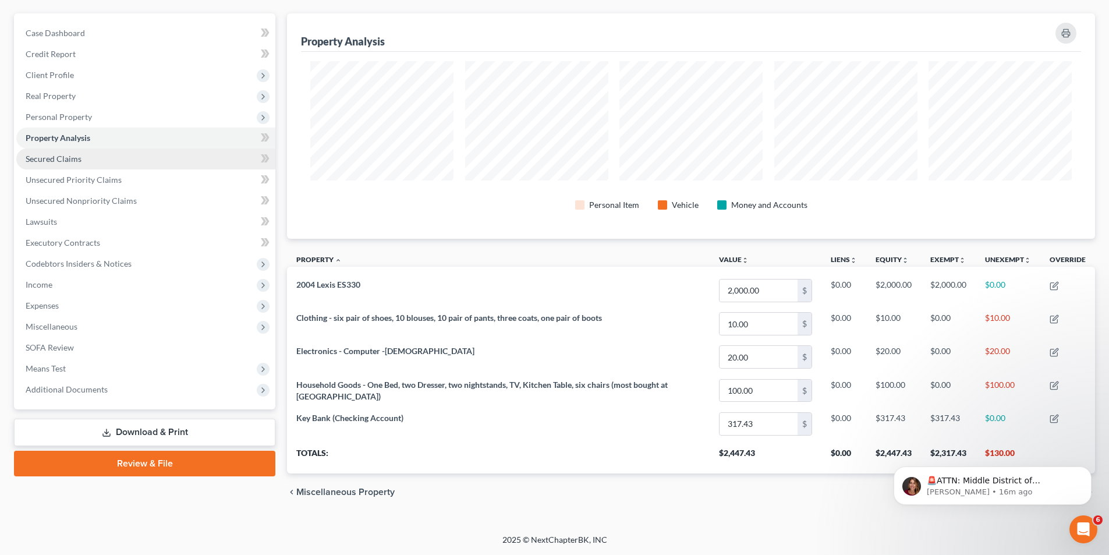
click at [69, 159] on span "Secured Claims" at bounding box center [54, 159] width 56 height 10
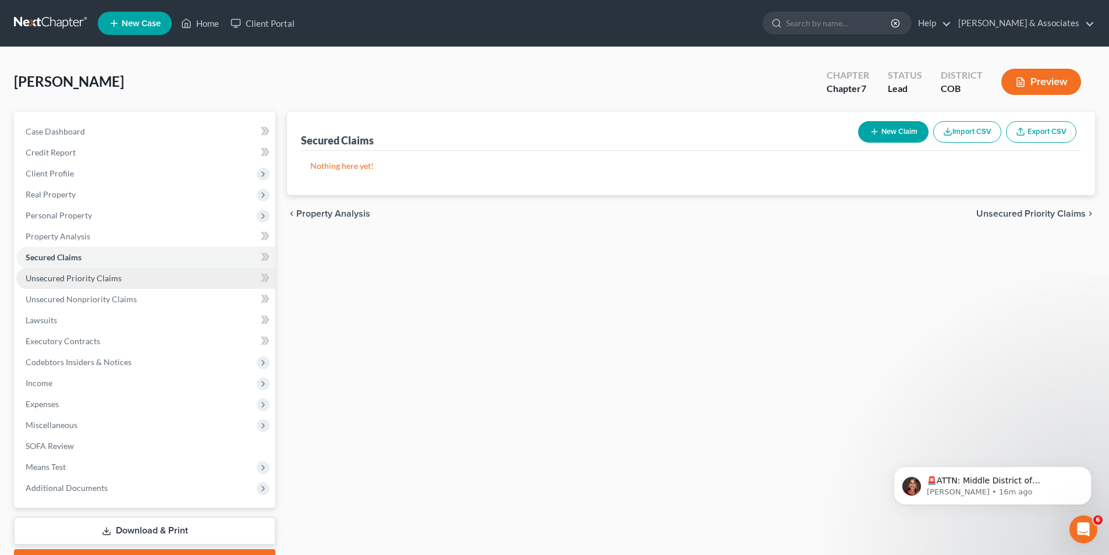
click at [52, 278] on span "Unsecured Priority Claims" at bounding box center [74, 278] width 96 height 10
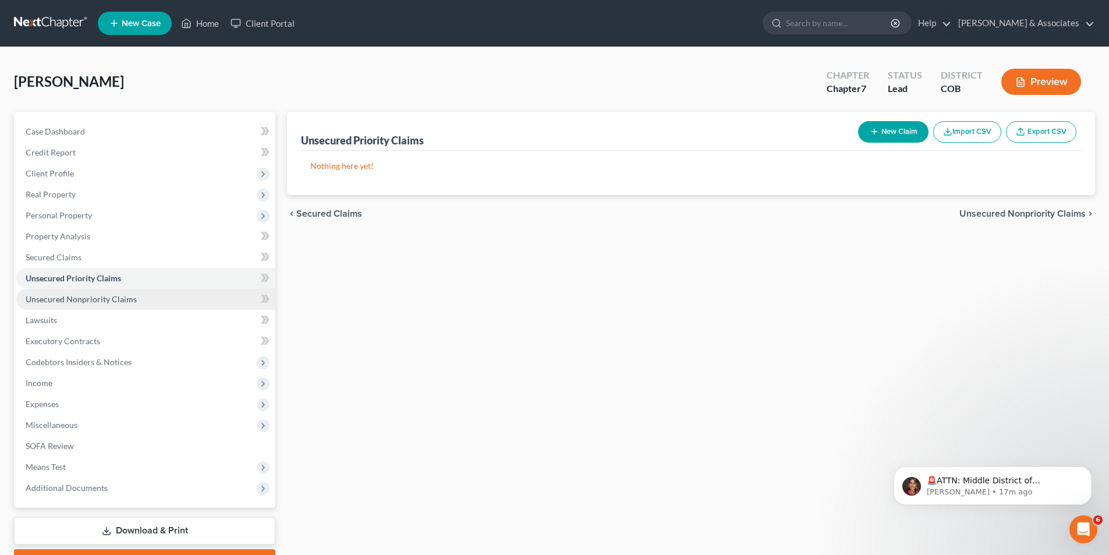
click at [76, 297] on span "Unsecured Nonpriority Claims" at bounding box center [81, 299] width 111 height 10
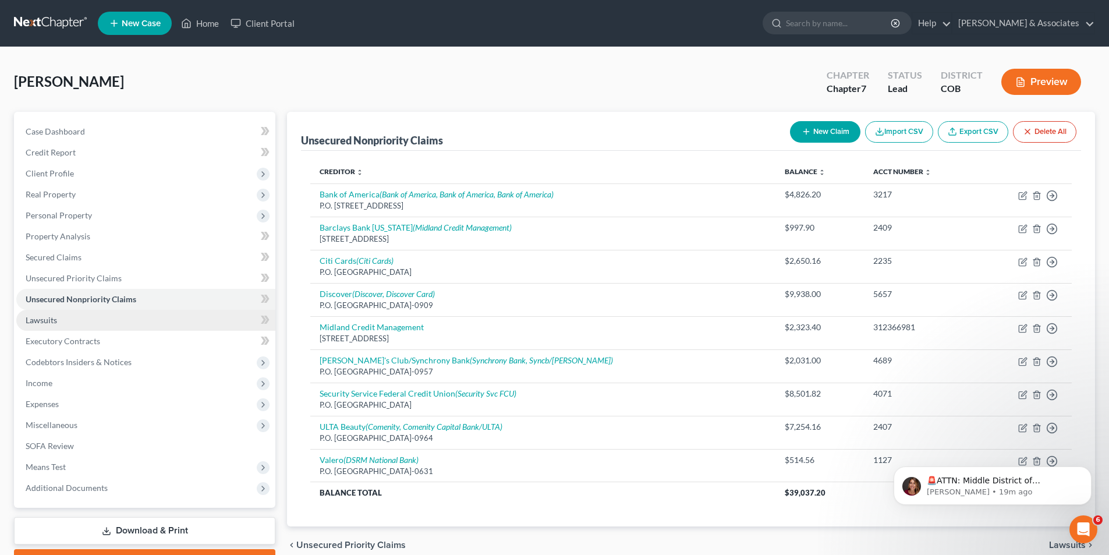
click at [66, 322] on link "Lawsuits" at bounding box center [145, 320] width 259 height 21
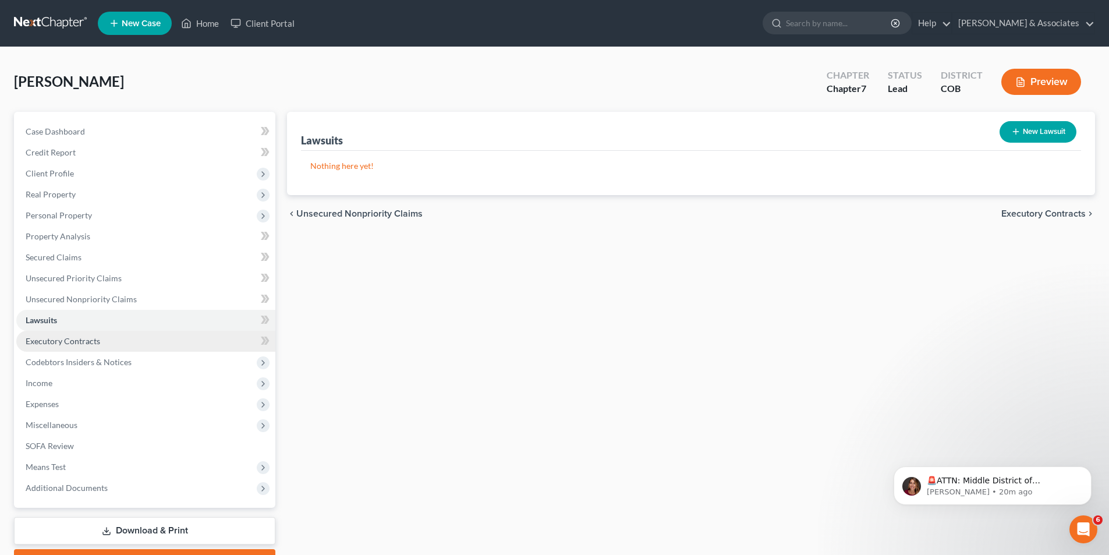
click at [101, 342] on link "Executory Contracts" at bounding box center [145, 341] width 259 height 21
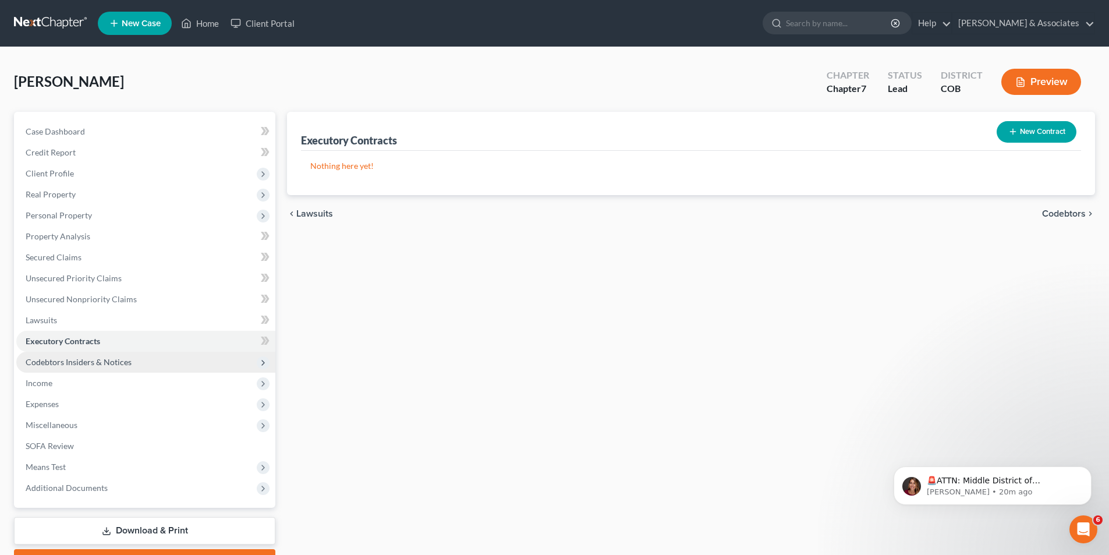
click at [109, 366] on span "Codebtors Insiders & Notices" at bounding box center [79, 362] width 106 height 10
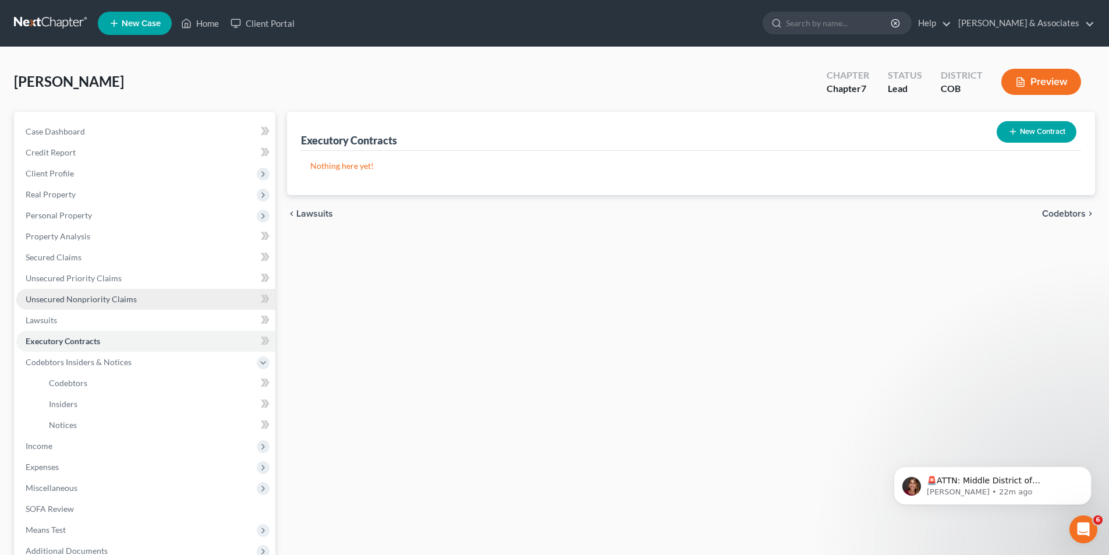
click at [66, 301] on span "Unsecured Nonpriority Claims" at bounding box center [81, 299] width 111 height 10
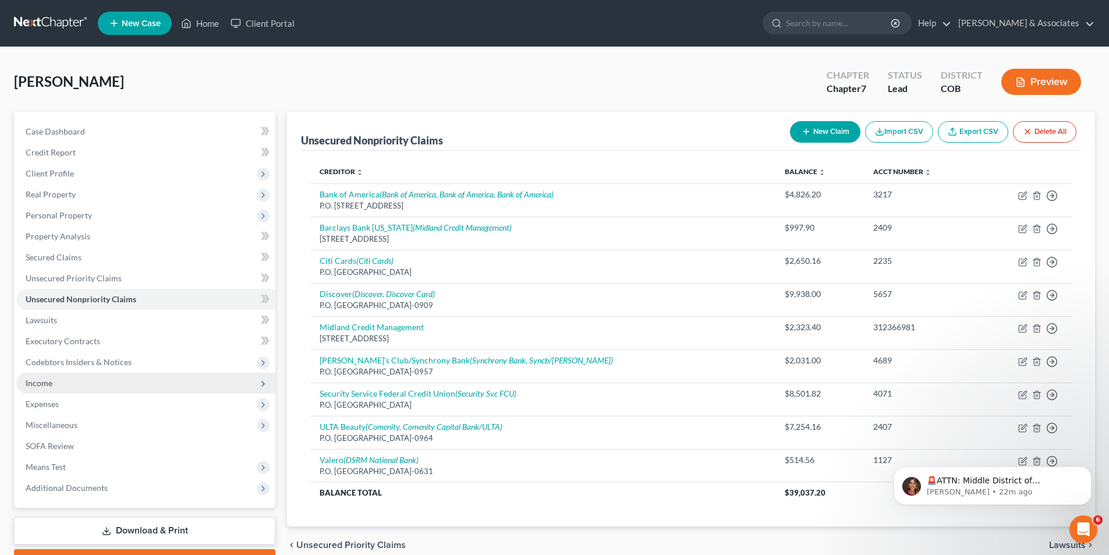
click at [29, 384] on span "Income" at bounding box center [39, 383] width 27 height 10
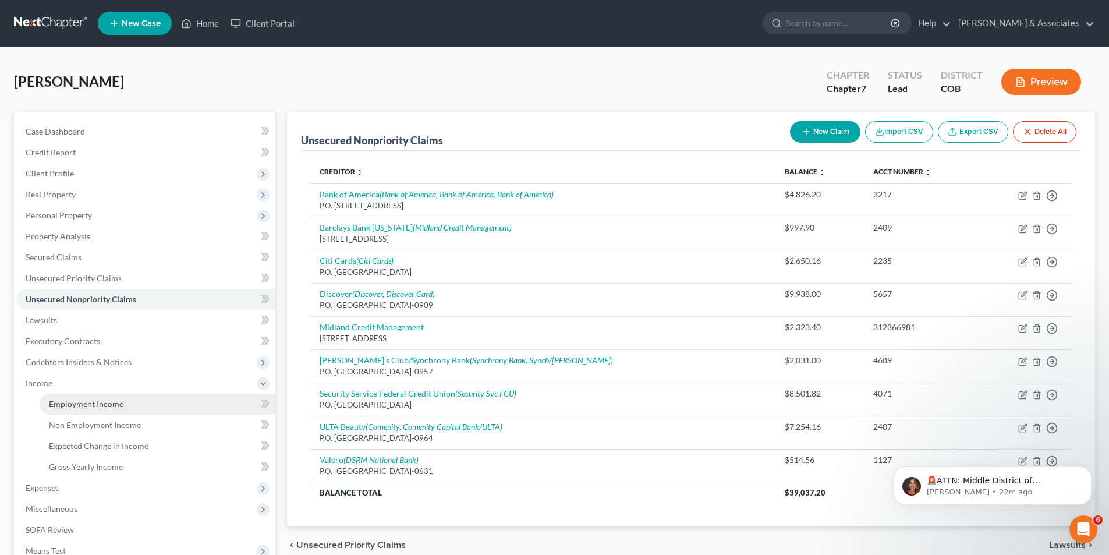
click at [100, 405] on span "Employment Income" at bounding box center [86, 404] width 75 height 10
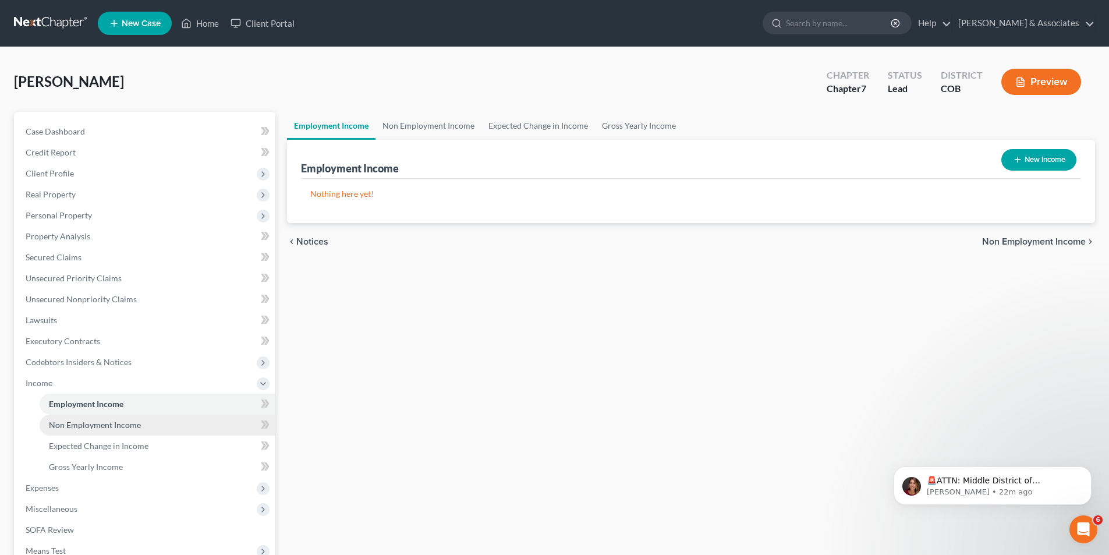
click at [107, 427] on span "Non Employment Income" at bounding box center [95, 425] width 92 height 10
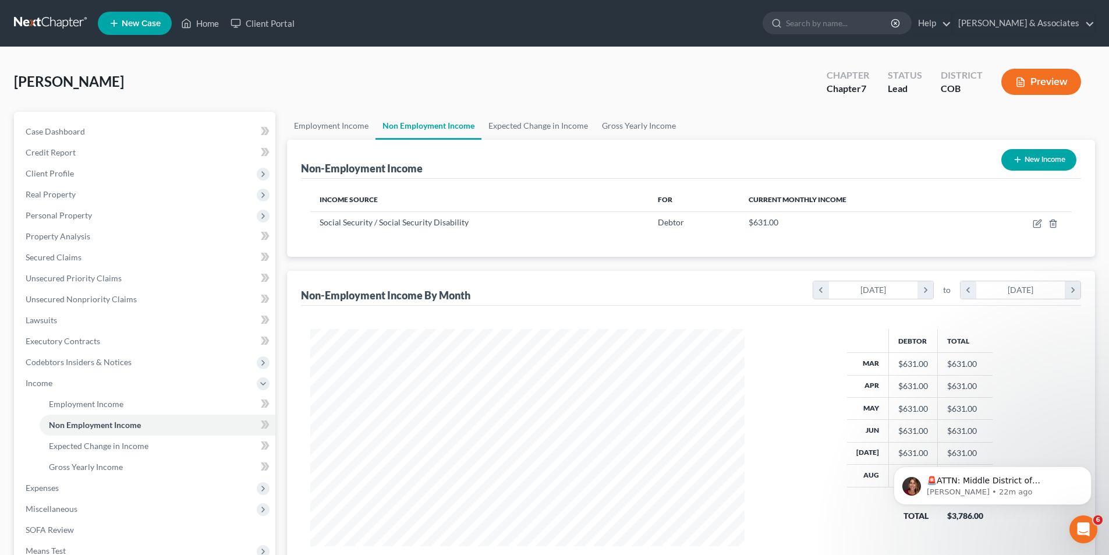
scroll to position [217, 458]
click at [630, 125] on link "Gross Yearly Income" at bounding box center [639, 126] width 88 height 28
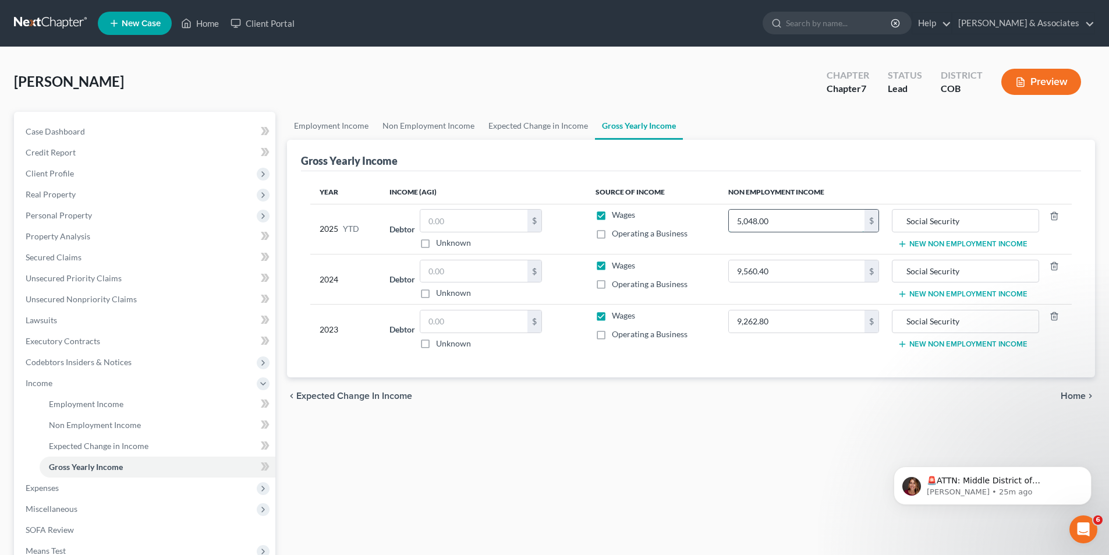
click at [774, 224] on input "5,048.00" at bounding box center [797, 221] width 136 height 22
click at [742, 224] on input "06,373.60" at bounding box center [797, 221] width 136 height 22
type input "6,373.60"
click at [872, 445] on div "Employment Income Non Employment Income Expected Change in Income Gross Yearly …" at bounding box center [691, 385] width 820 height 547
click at [75, 490] on span "Expenses" at bounding box center [145, 487] width 259 height 21
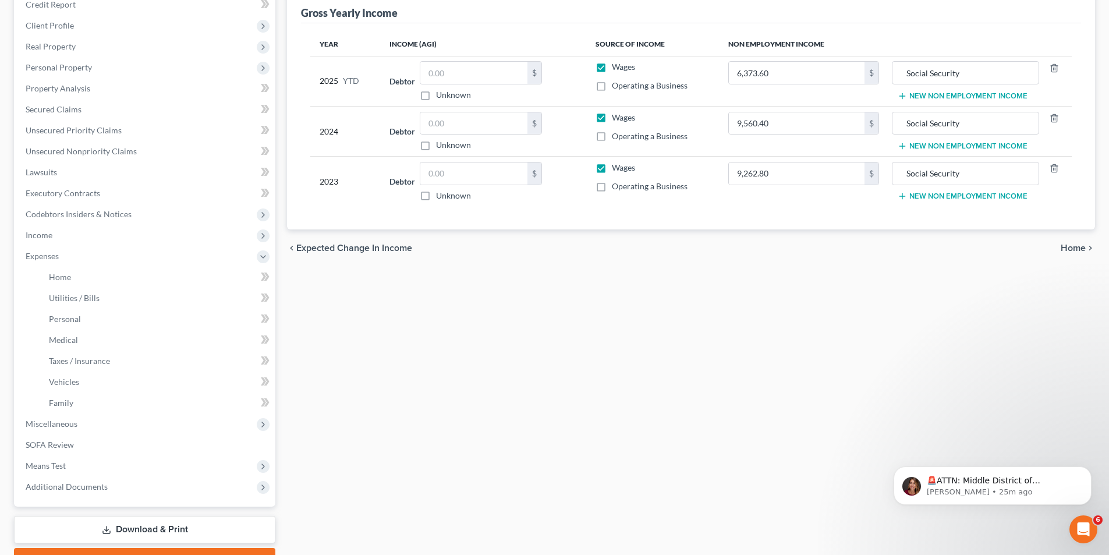
scroll to position [184, 0]
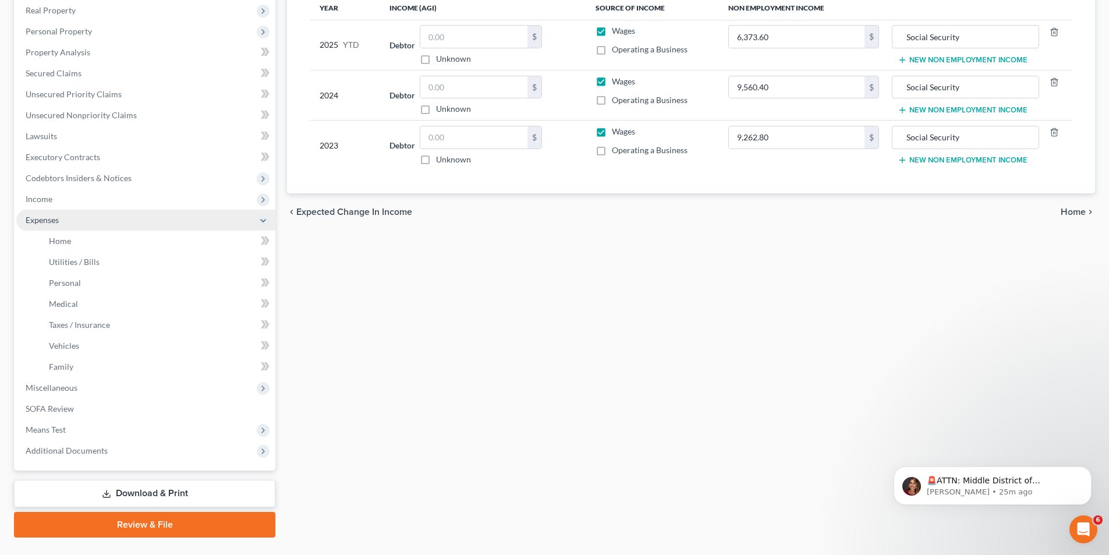
click at [42, 219] on span "Expenses" at bounding box center [42, 220] width 33 height 10
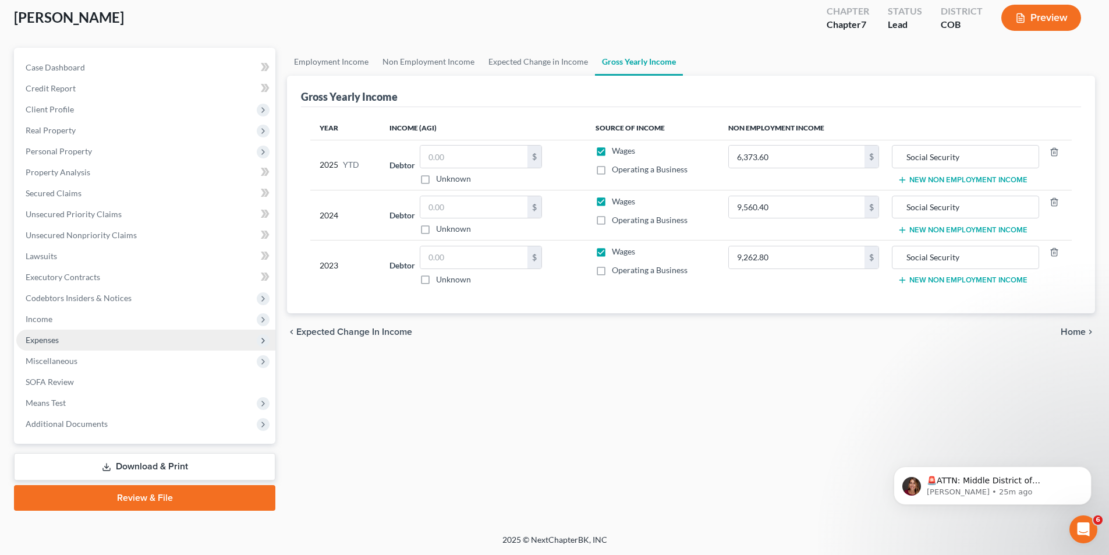
scroll to position [64, 0]
click at [51, 341] on span "Expenses" at bounding box center [42, 340] width 33 height 10
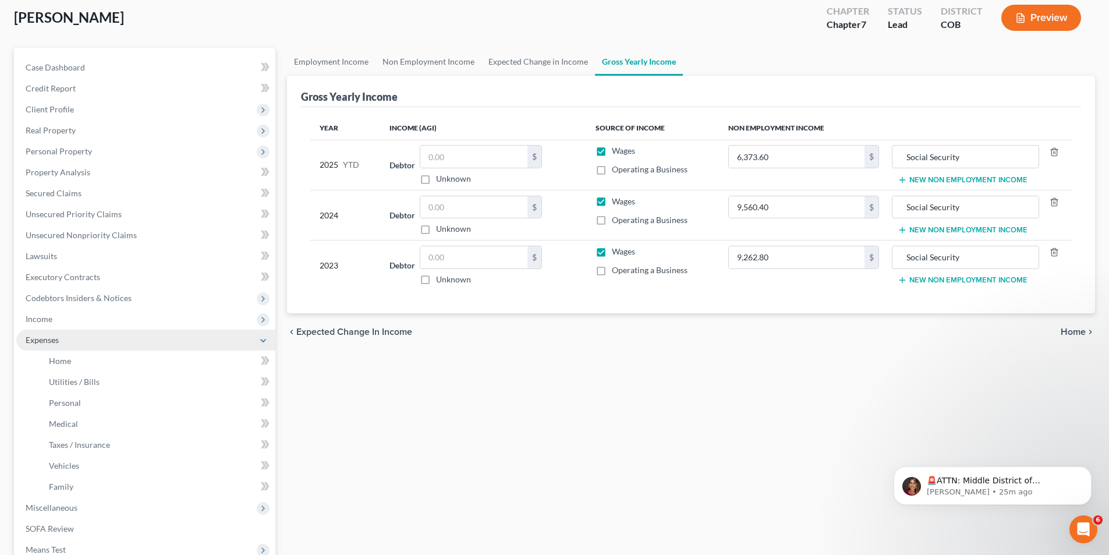
scroll to position [184, 0]
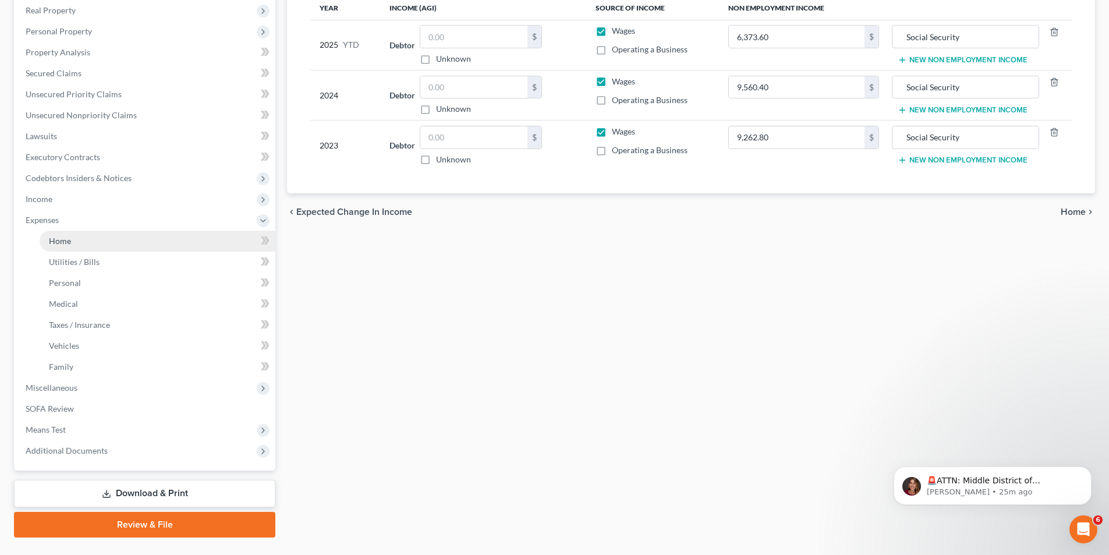
click at [50, 242] on span "Home" at bounding box center [60, 241] width 22 height 10
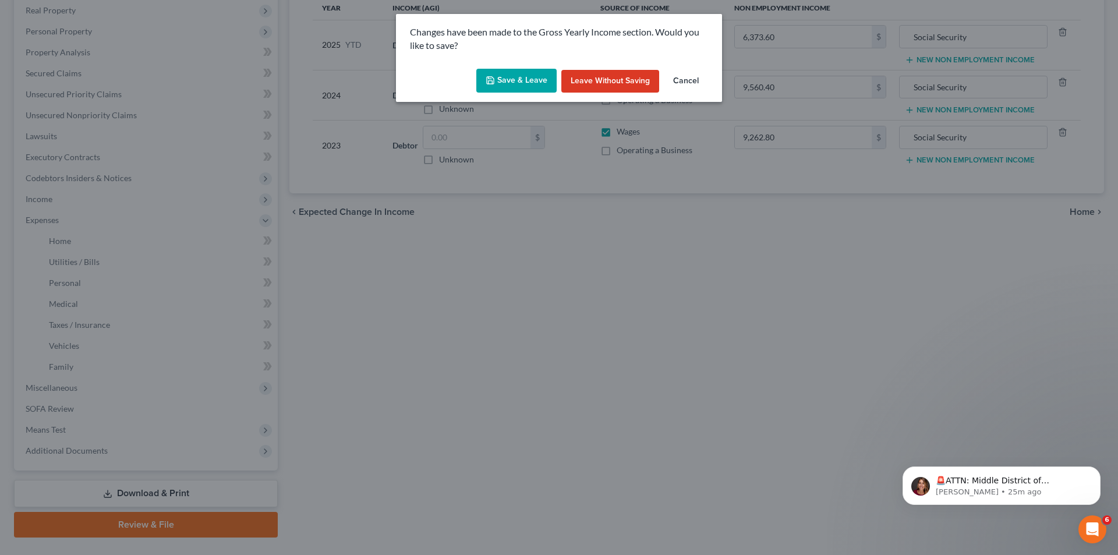
click at [530, 75] on button "Save & Leave" at bounding box center [516, 81] width 80 height 24
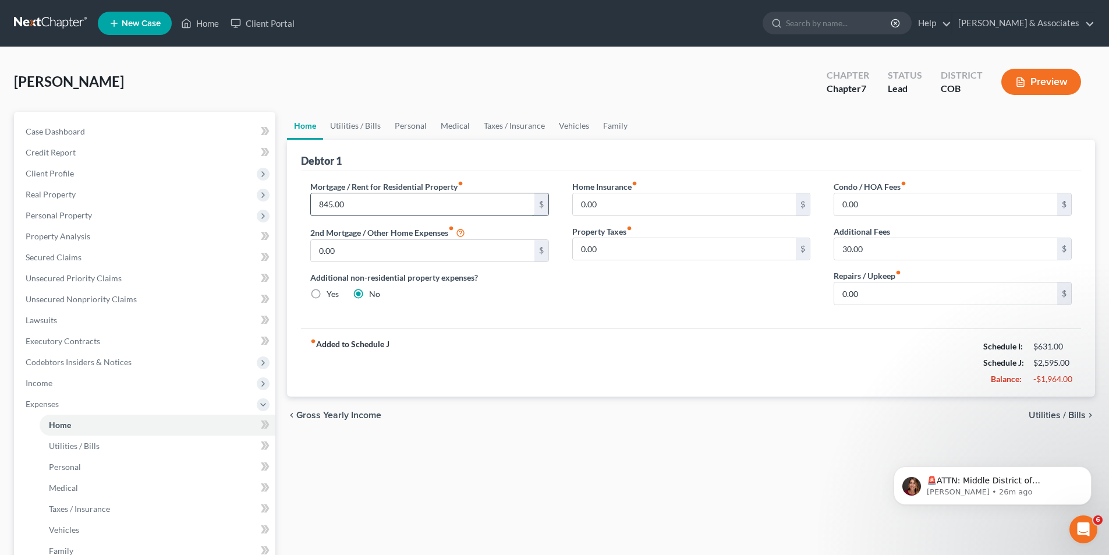
click at [329, 209] on input "845.00" at bounding box center [422, 204] width 223 height 22
type input "865.00"
drag, startPoint x: 89, startPoint y: 444, endPoint x: 268, endPoint y: 388, distance: 187.1
click at [89, 443] on span "Utilities / Bills" at bounding box center [74, 446] width 51 height 10
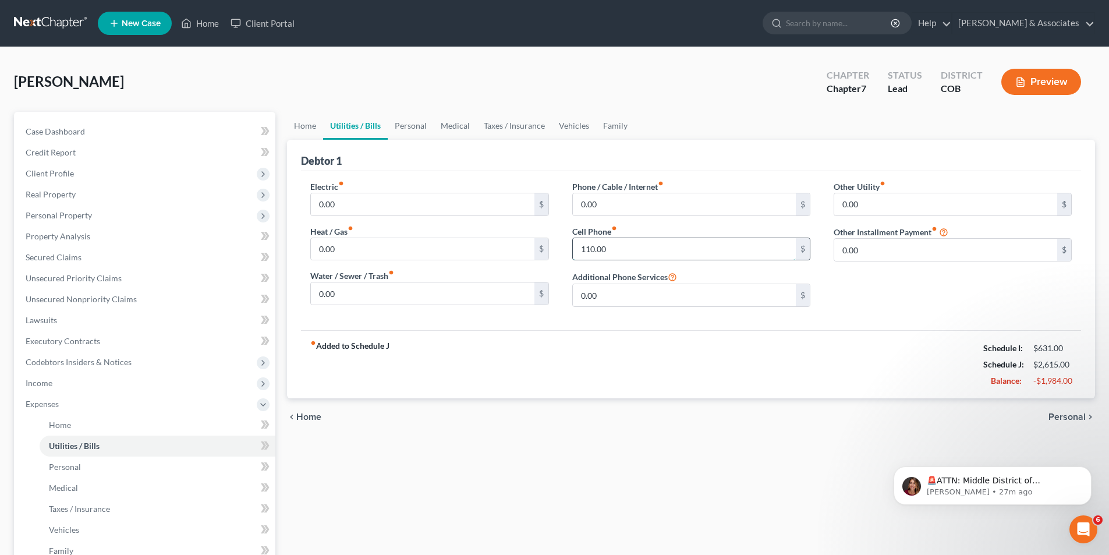
click at [594, 249] on input "110.00" at bounding box center [684, 249] width 223 height 22
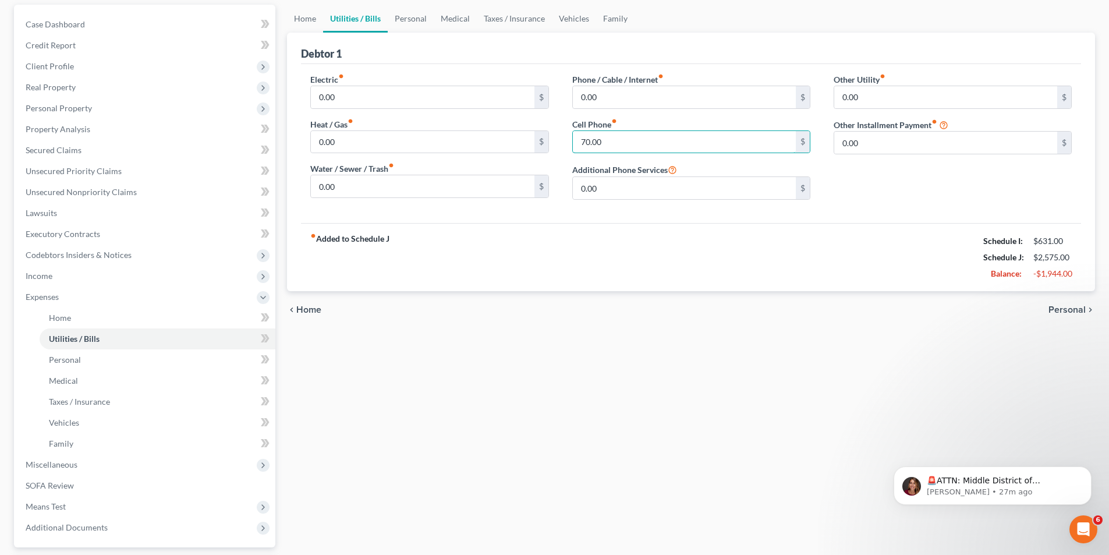
scroll to position [109, 0]
type input "70.00"
click at [80, 359] on link "Personal" at bounding box center [158, 357] width 236 height 21
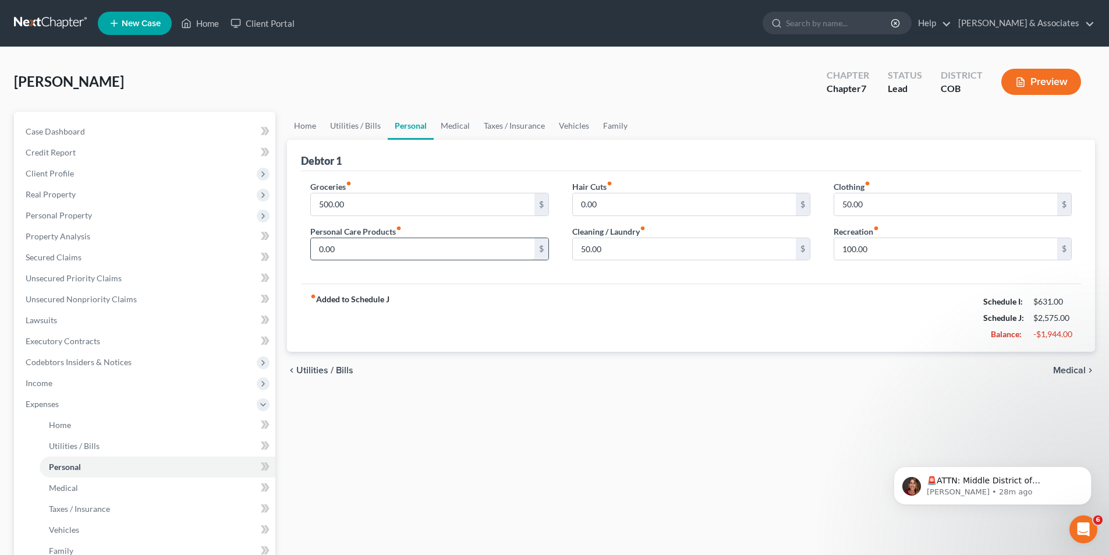
click at [317, 246] on input "0.00" at bounding box center [422, 249] width 223 height 22
type input "2"
type input "50.00"
click at [104, 487] on link "Medical" at bounding box center [158, 487] width 236 height 21
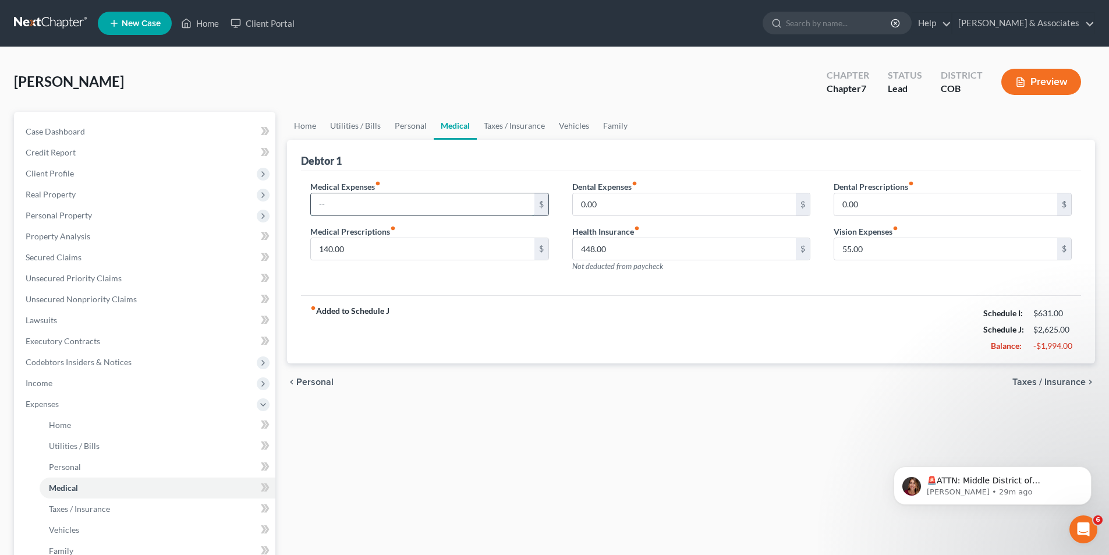
click at [320, 204] on input "text" at bounding box center [422, 204] width 223 height 22
click at [356, 250] on input "140.00" at bounding box center [422, 249] width 223 height 22
click at [333, 249] on input "140.00" at bounding box center [422, 249] width 223 height 22
type input "149.00"
click at [326, 206] on input "text" at bounding box center [422, 204] width 223 height 22
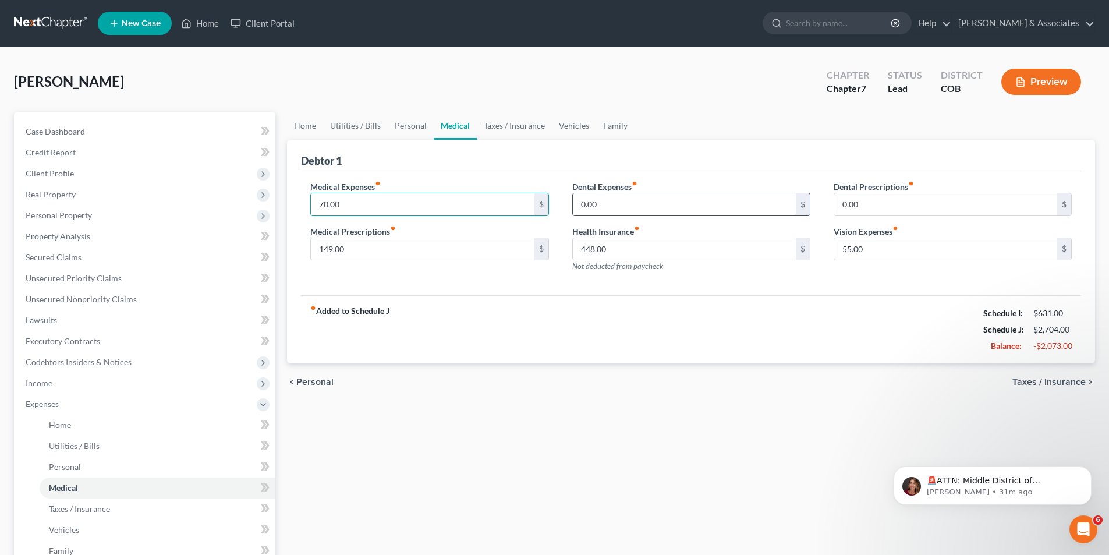
type input "70.00"
click at [615, 207] on input "0.00" at bounding box center [684, 204] width 223 height 22
type input "50.00"
click at [841, 208] on input "0.00" at bounding box center [945, 204] width 223 height 22
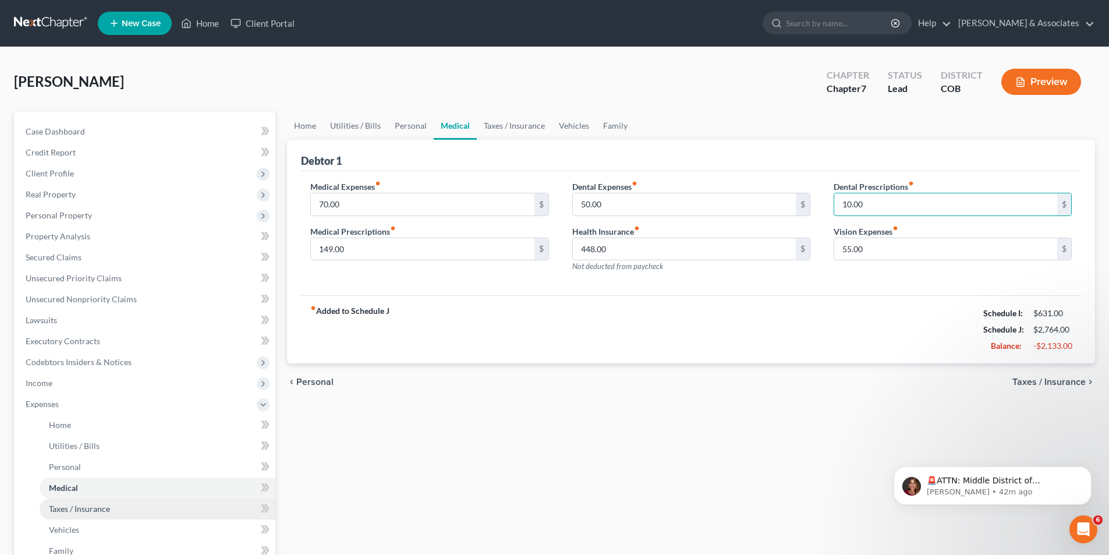
type input "10.00"
click at [91, 514] on link "Taxes / Insurance" at bounding box center [158, 508] width 236 height 21
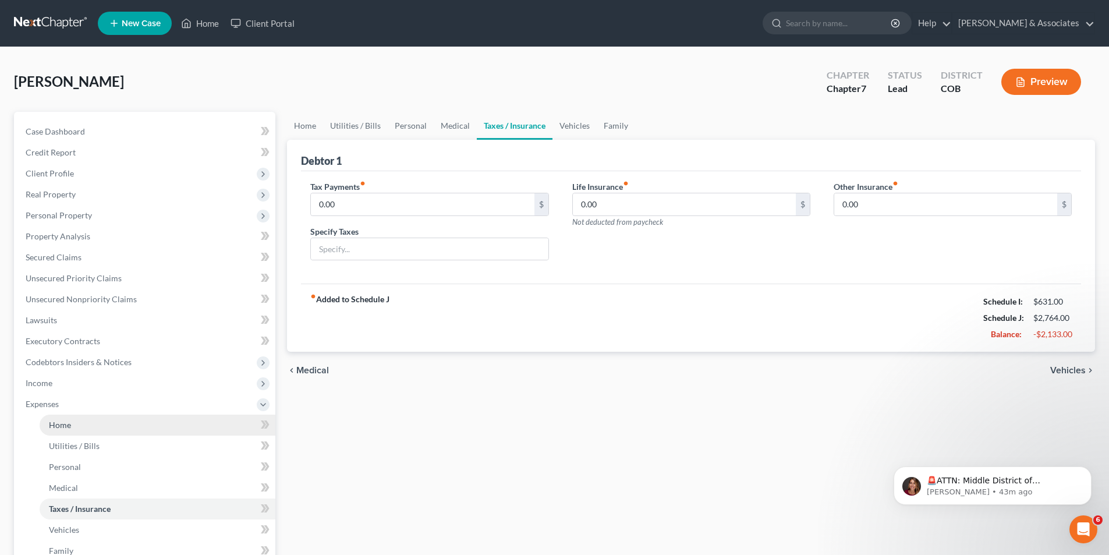
click at [81, 428] on link "Home" at bounding box center [158, 424] width 236 height 21
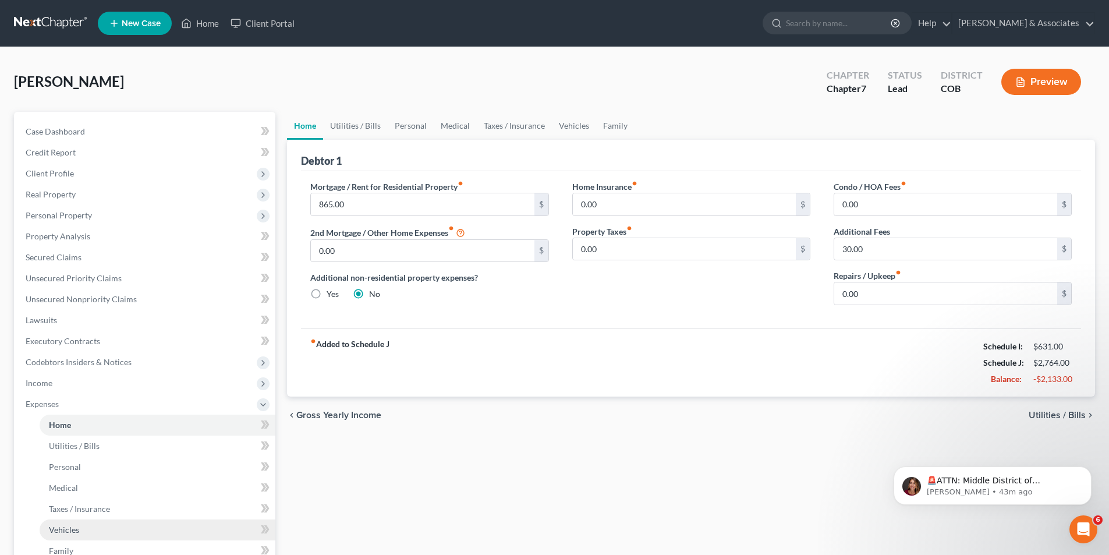
click at [74, 532] on span "Vehicles" at bounding box center [64, 529] width 30 height 10
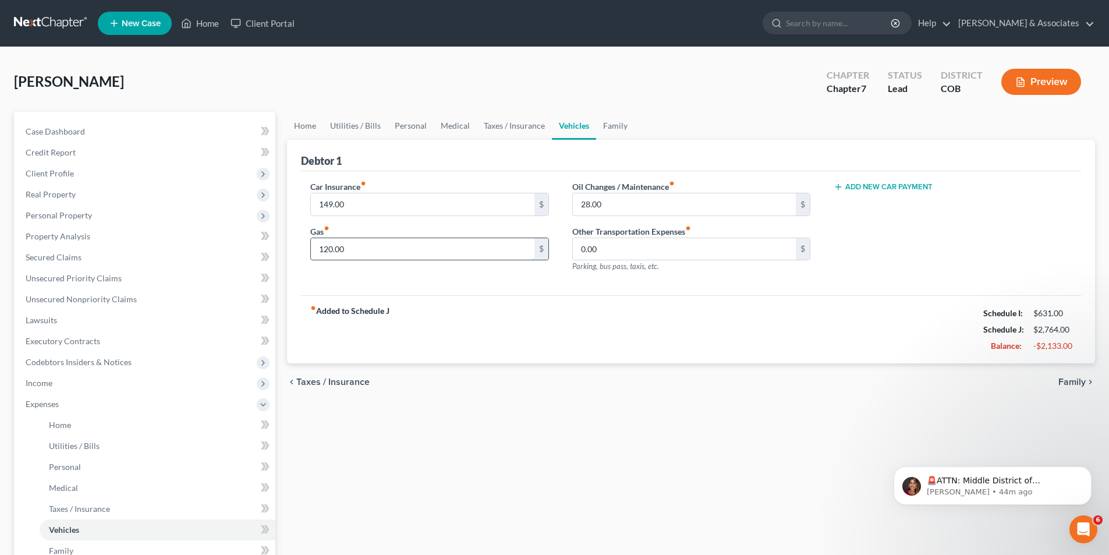
click at [331, 247] on input "120.00" at bounding box center [422, 249] width 223 height 22
click at [345, 251] on input "220." at bounding box center [422, 249] width 223 height 22
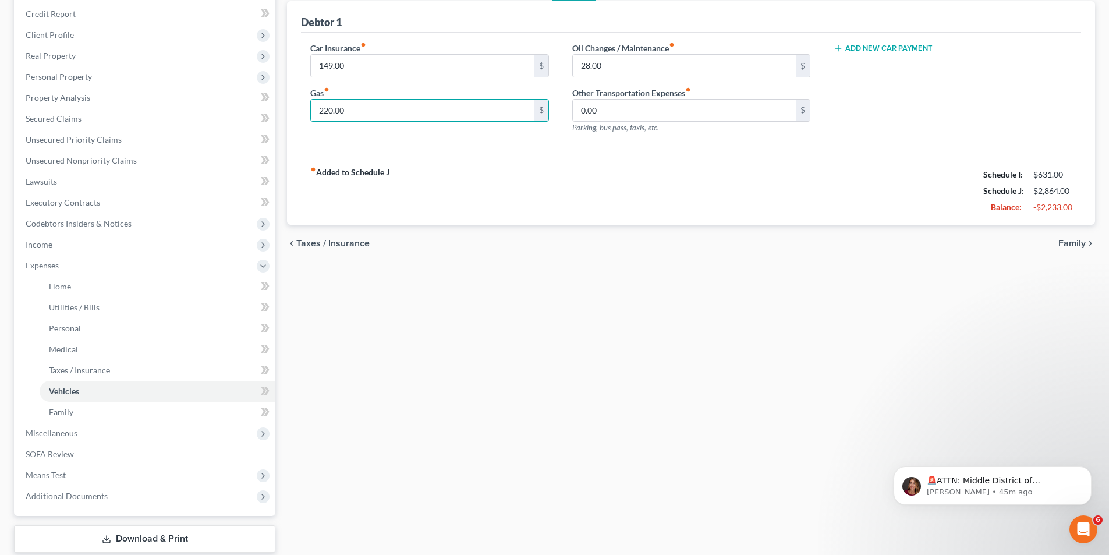
scroll to position [166, 0]
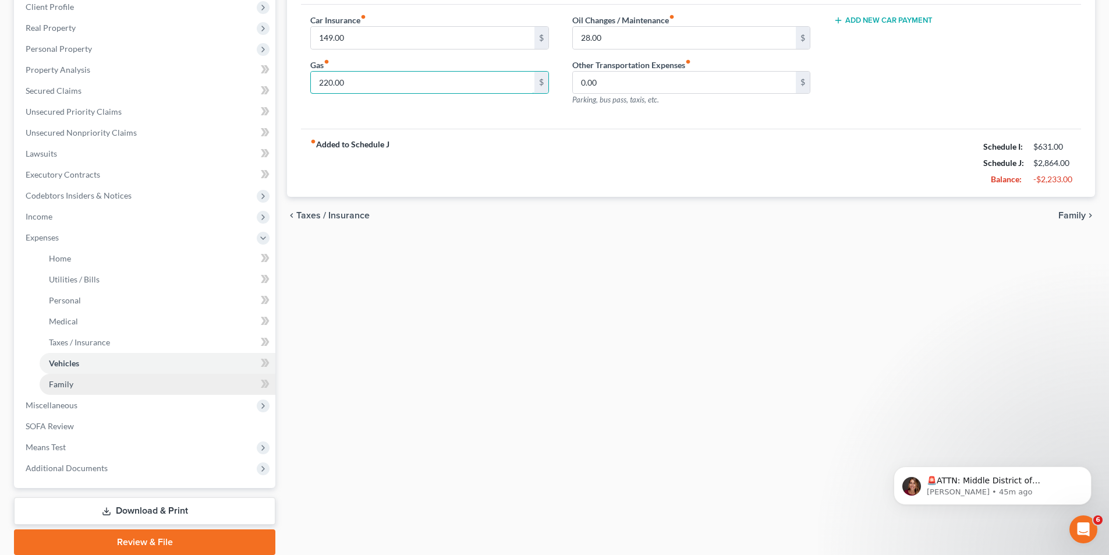
type input "220.00"
click at [95, 383] on link "Family" at bounding box center [158, 384] width 236 height 21
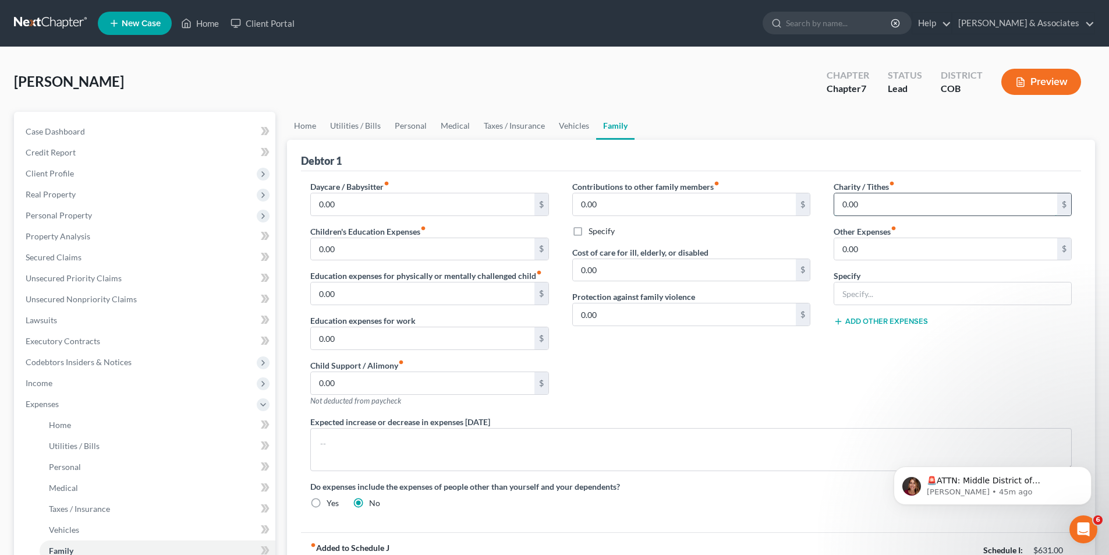
click at [844, 205] on input "0.00" at bounding box center [945, 204] width 223 height 22
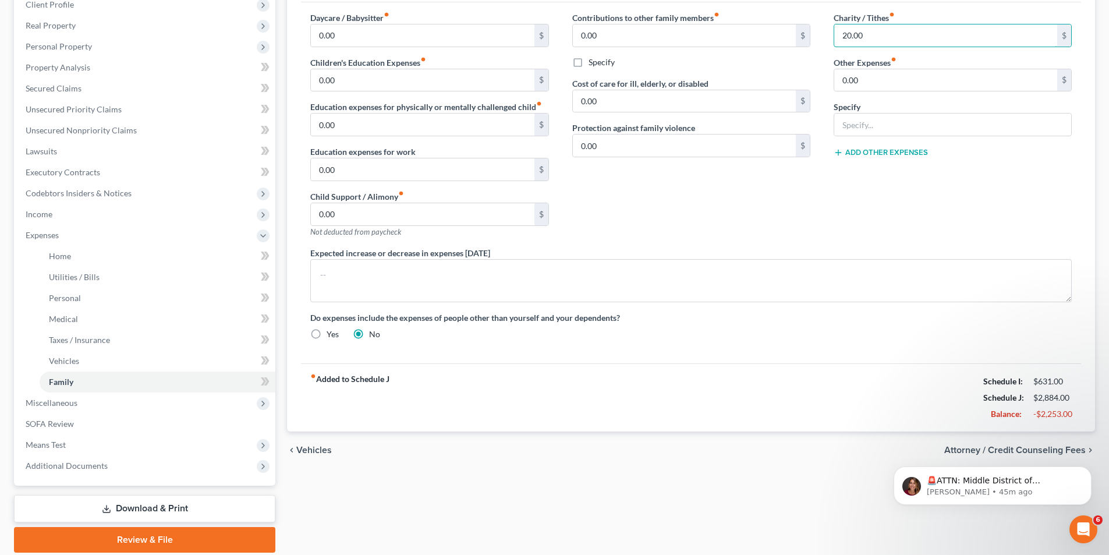
scroll to position [171, 0]
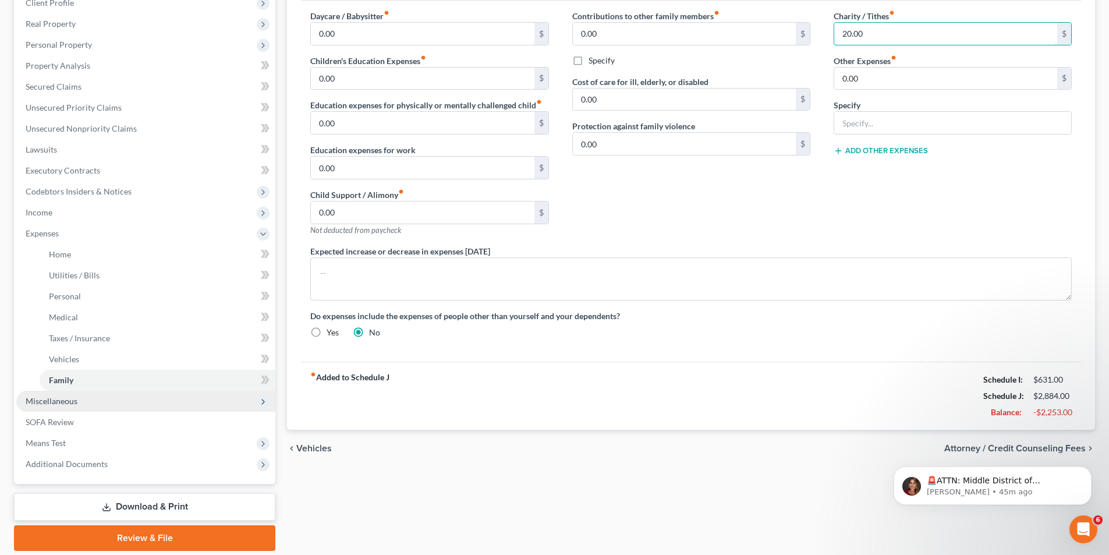
type input "20.00"
click at [83, 402] on span "Miscellaneous" at bounding box center [145, 401] width 259 height 21
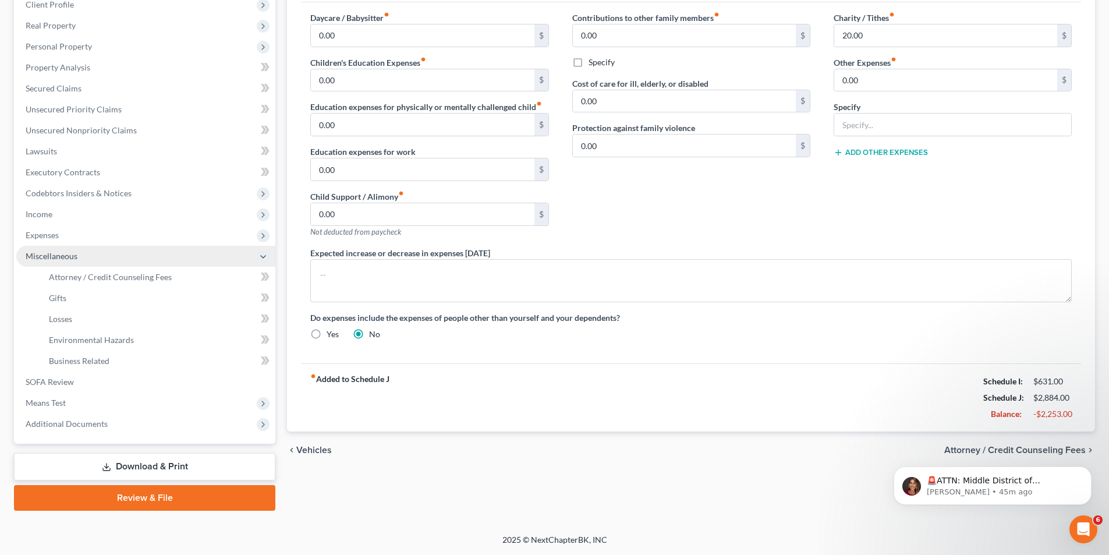
scroll to position [169, 0]
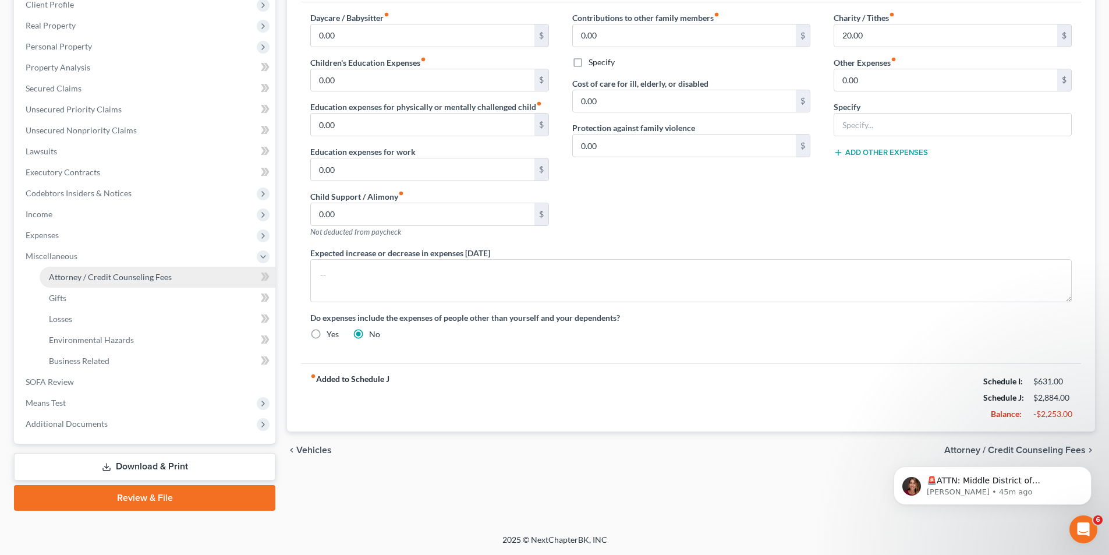
click at [140, 276] on span "Attorney / Credit Counseling Fees" at bounding box center [110, 277] width 123 height 10
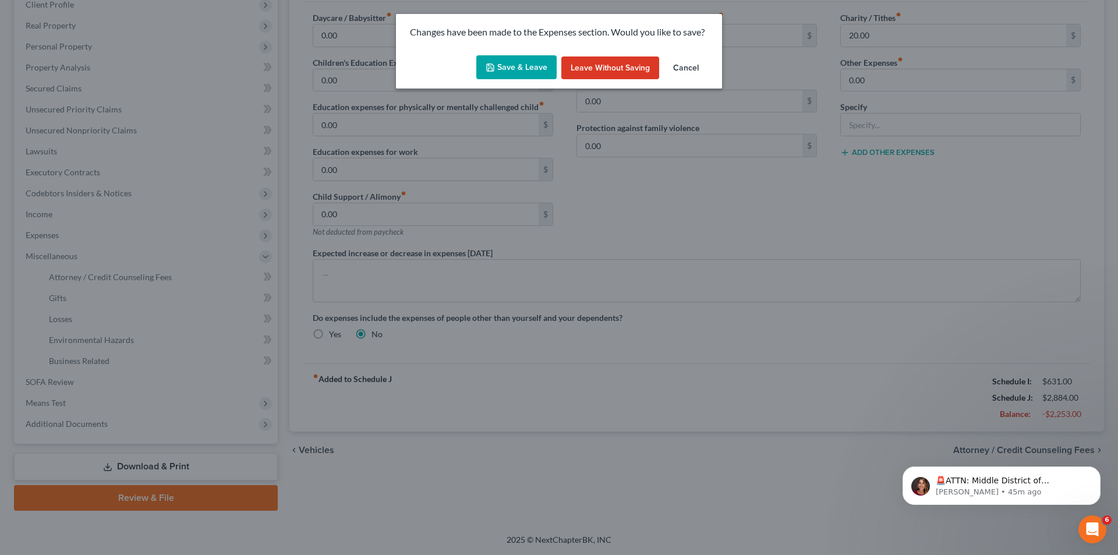
click at [502, 72] on button "Save & Leave" at bounding box center [516, 67] width 80 height 24
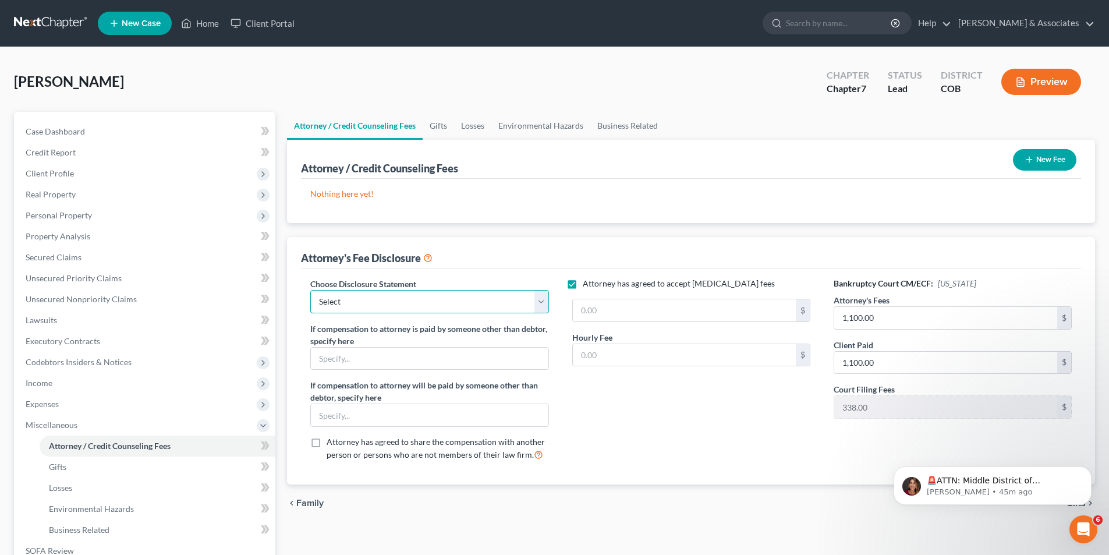
click at [540, 305] on select "Select Fee Disclosure" at bounding box center [429, 301] width 238 height 23
select select "0"
click at [310, 290] on select "Select Fee Disclosure" at bounding box center [429, 301] width 238 height 23
click at [50, 468] on span "Gifts" at bounding box center [57, 467] width 17 height 10
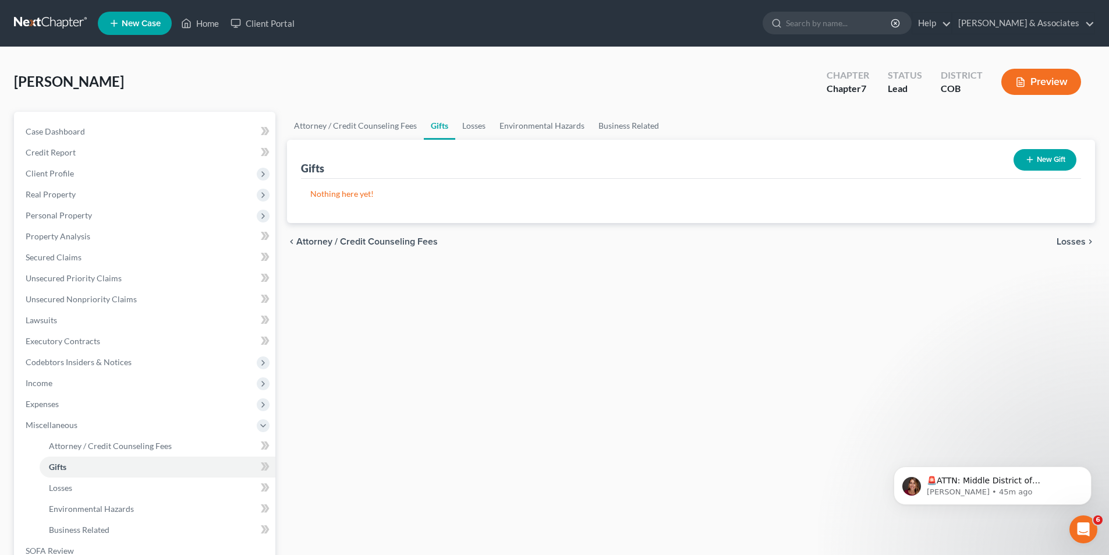
click at [1043, 162] on button "New Gift" at bounding box center [1044, 160] width 63 height 22
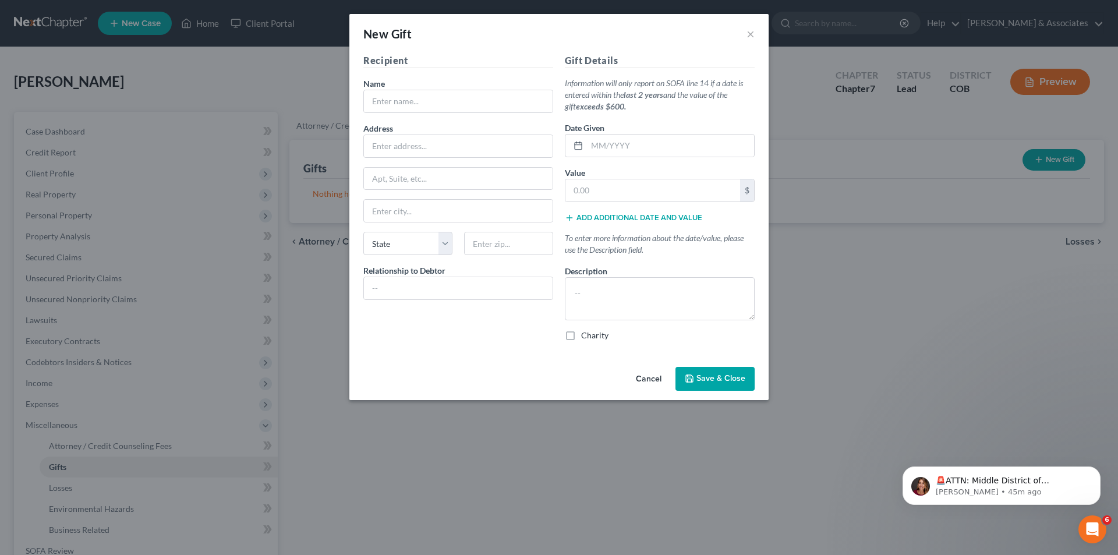
click at [651, 378] on button "Cancel" at bounding box center [648, 379] width 44 height 23
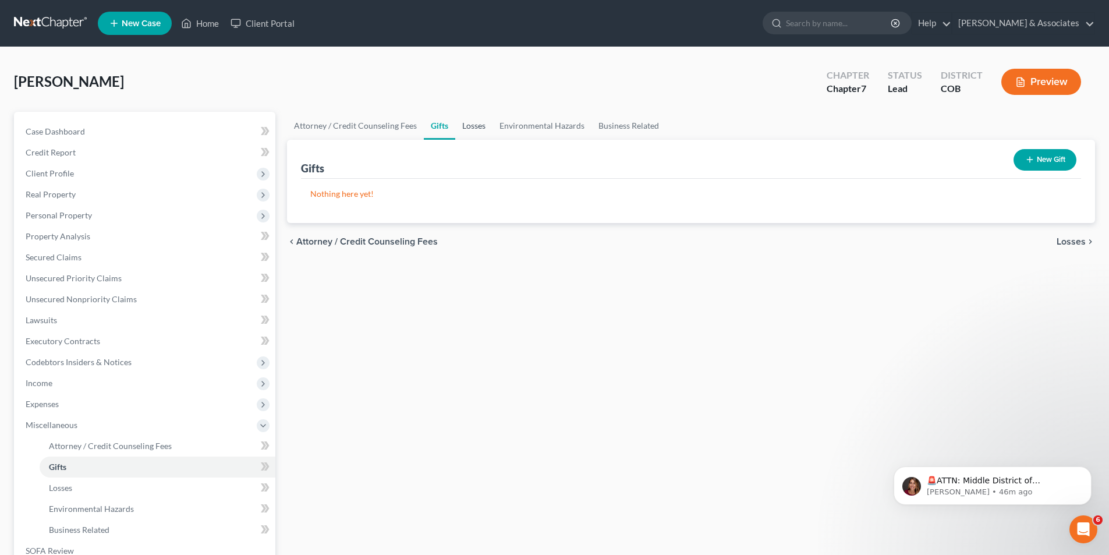
click at [468, 124] on link "Losses" at bounding box center [473, 126] width 37 height 28
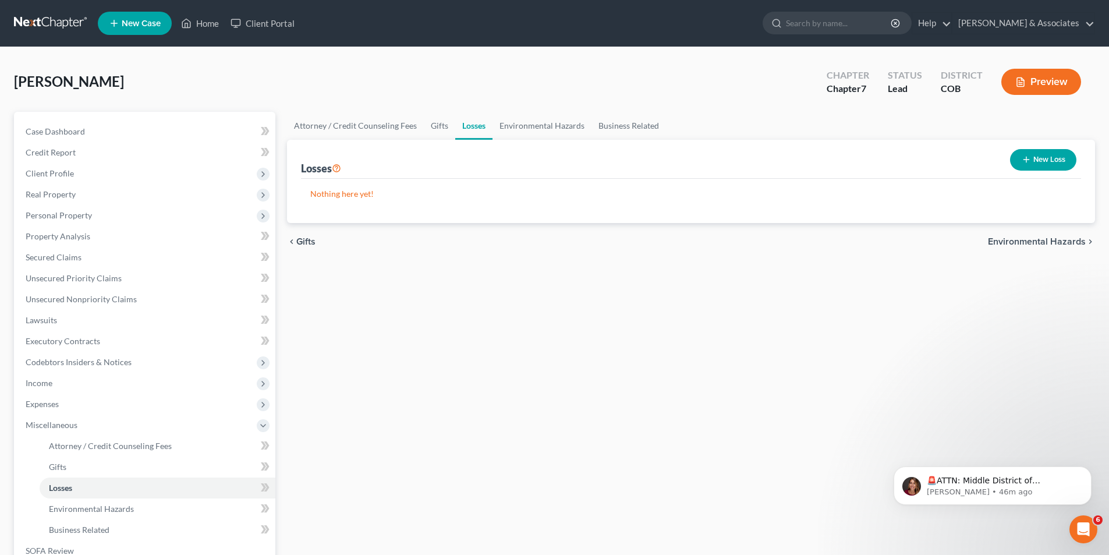
click at [1050, 157] on button "New Loss" at bounding box center [1043, 160] width 66 height 22
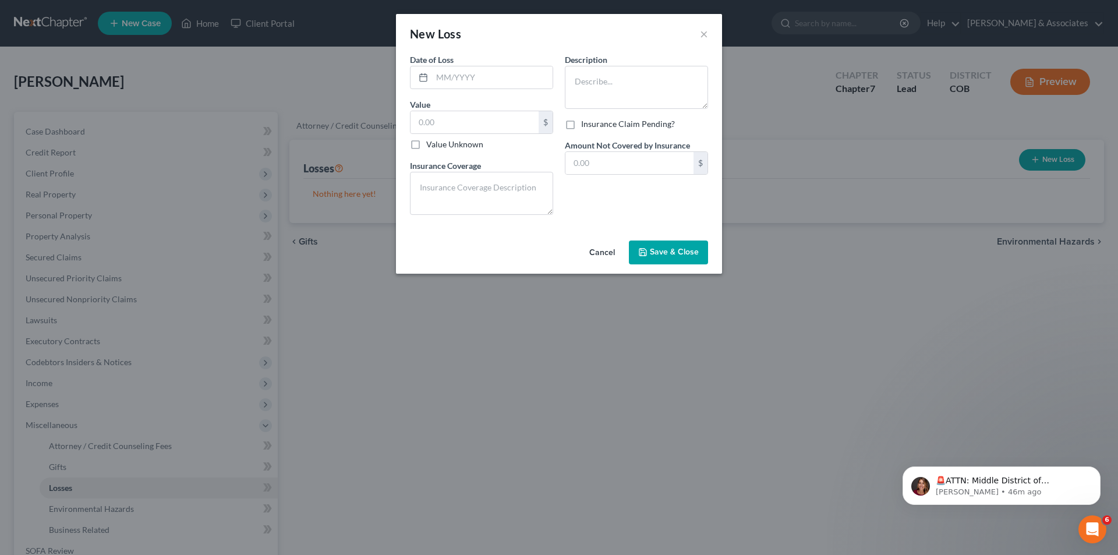
click at [603, 250] on button "Cancel" at bounding box center [602, 253] width 44 height 23
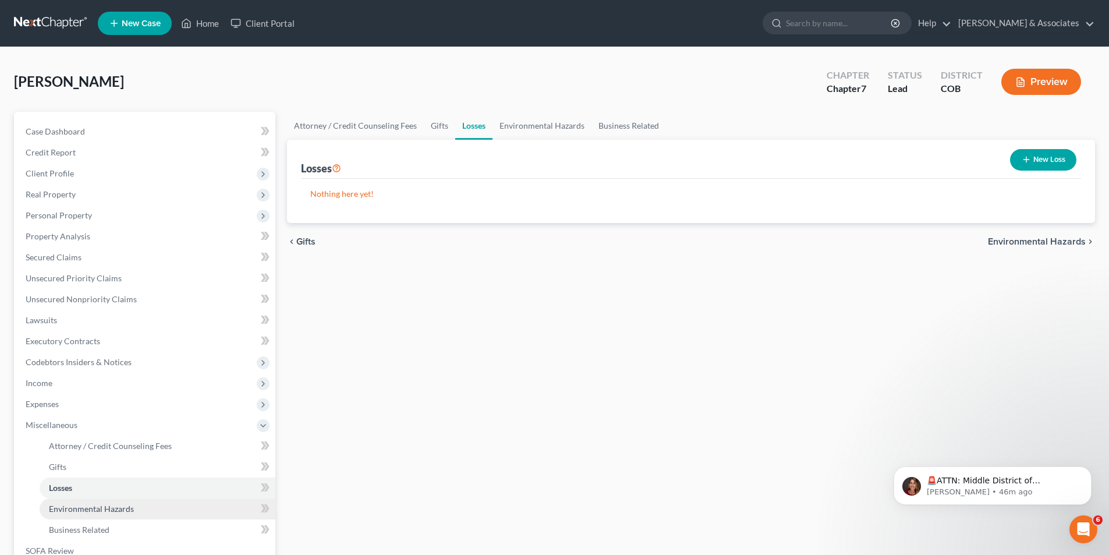
click at [105, 513] on link "Environmental Hazards" at bounding box center [158, 508] width 236 height 21
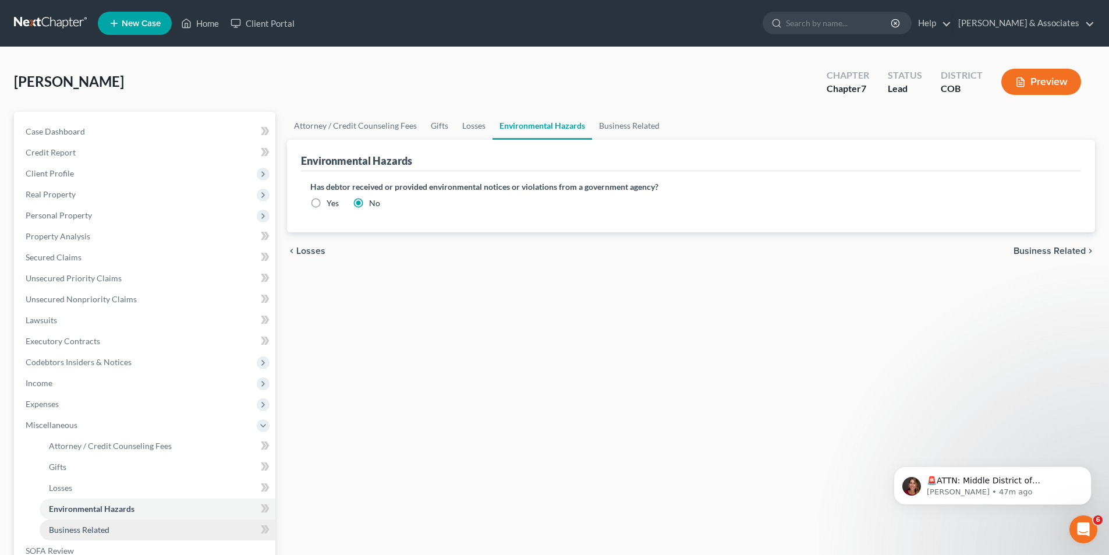
click at [102, 535] on link "Business Related" at bounding box center [158, 529] width 236 height 21
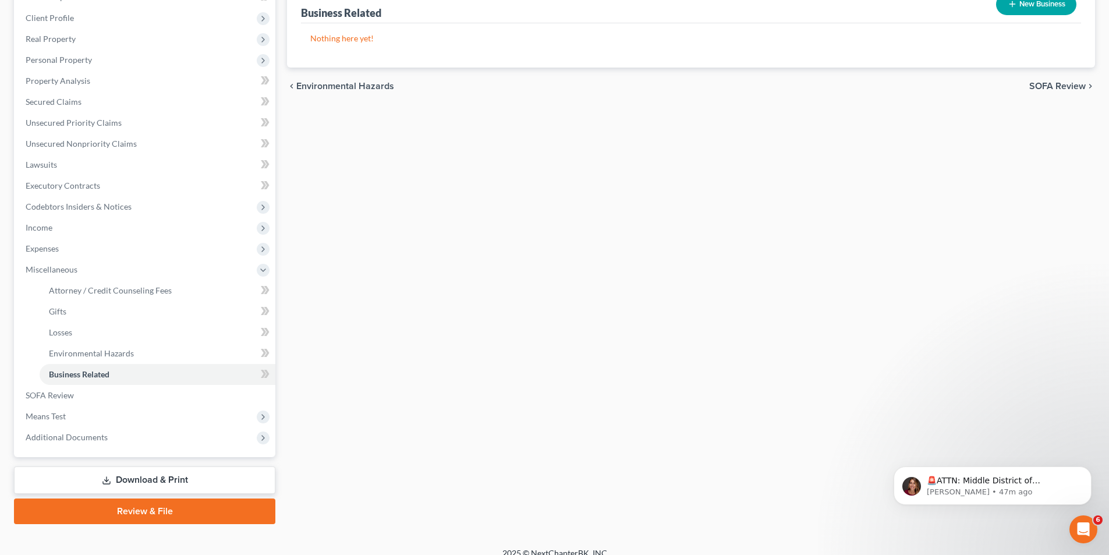
scroll to position [169, 0]
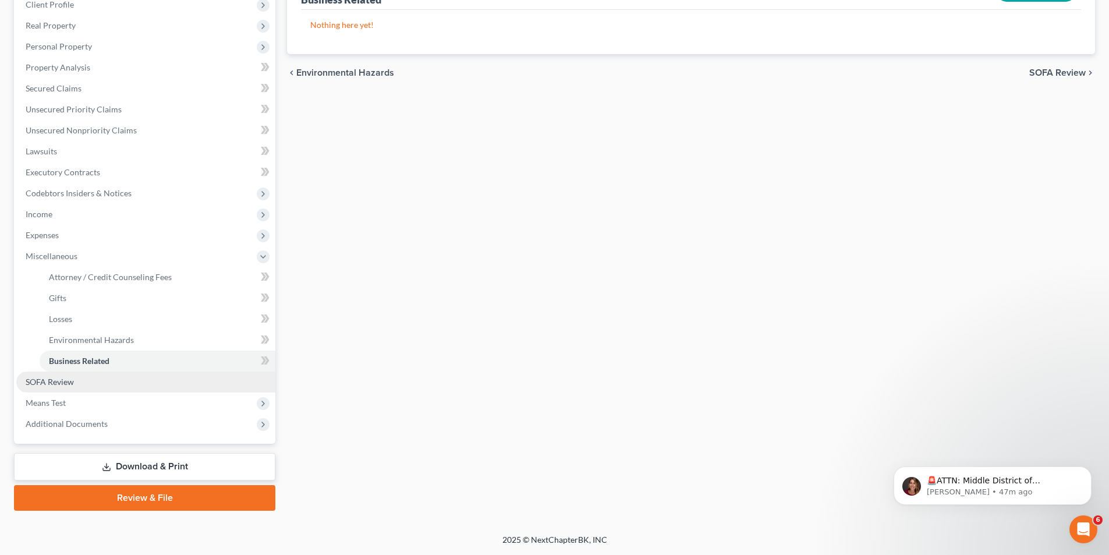
click at [51, 382] on span "SOFA Review" at bounding box center [50, 382] width 48 height 10
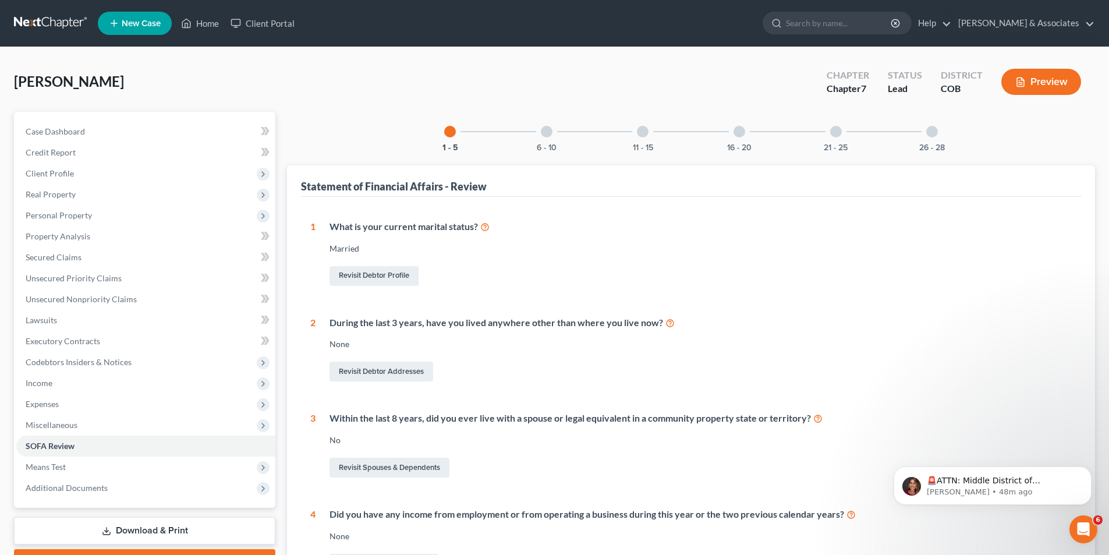
click at [544, 131] on div at bounding box center [547, 132] width 12 height 12
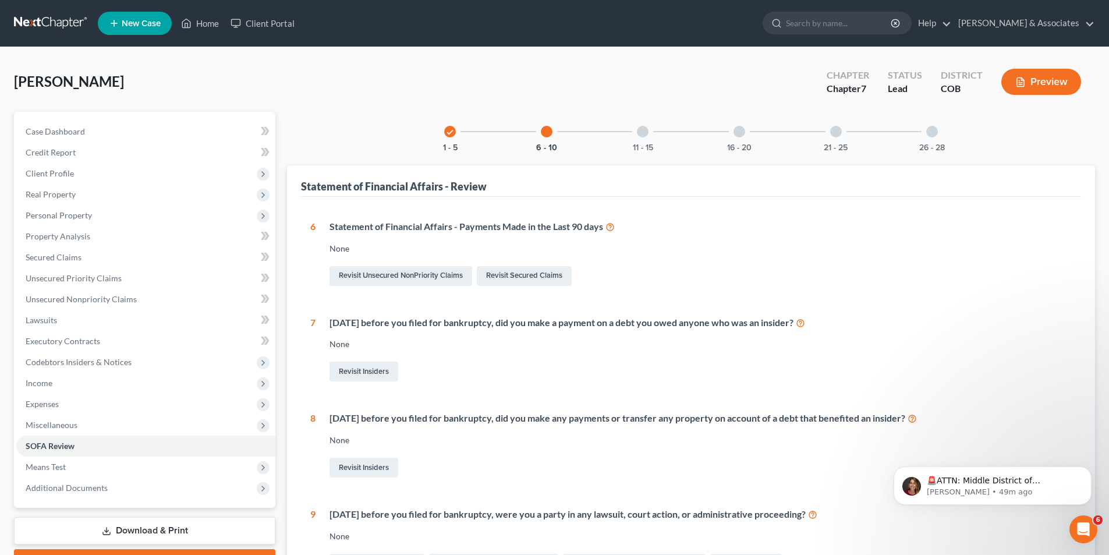
click at [645, 132] on div at bounding box center [643, 132] width 12 height 12
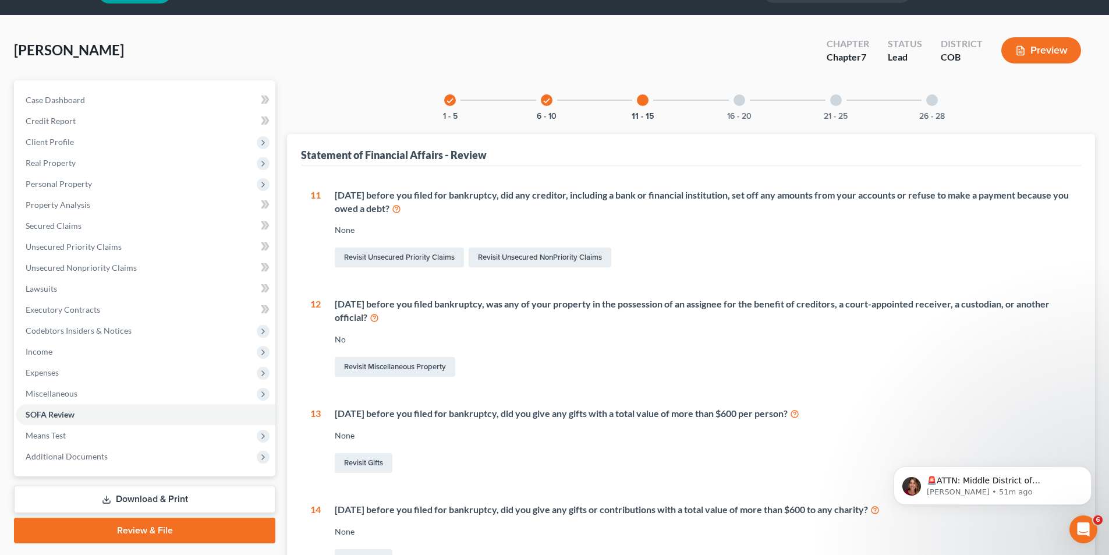
scroll to position [30, 0]
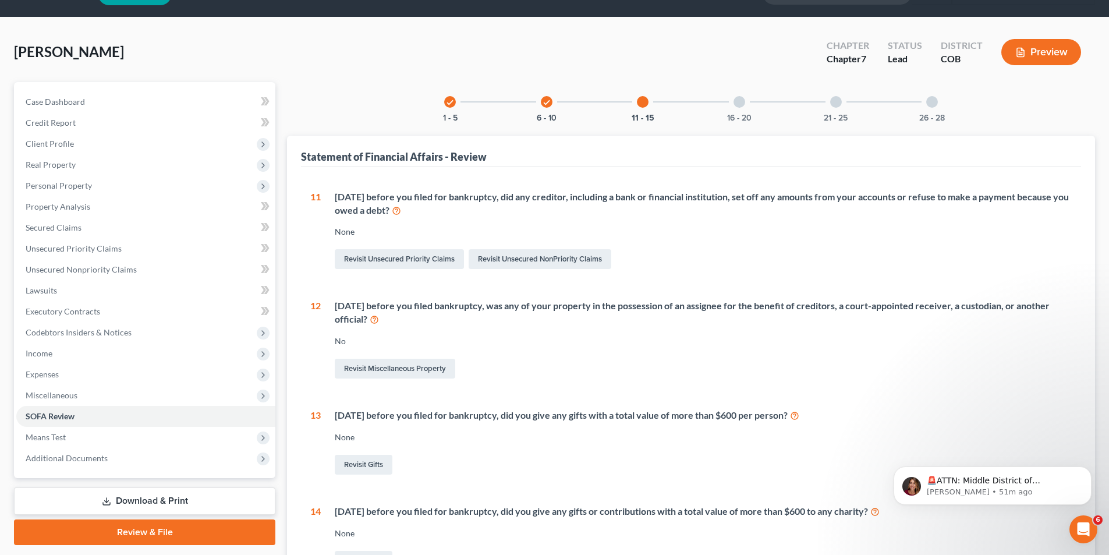
click at [736, 105] on div at bounding box center [739, 102] width 12 height 12
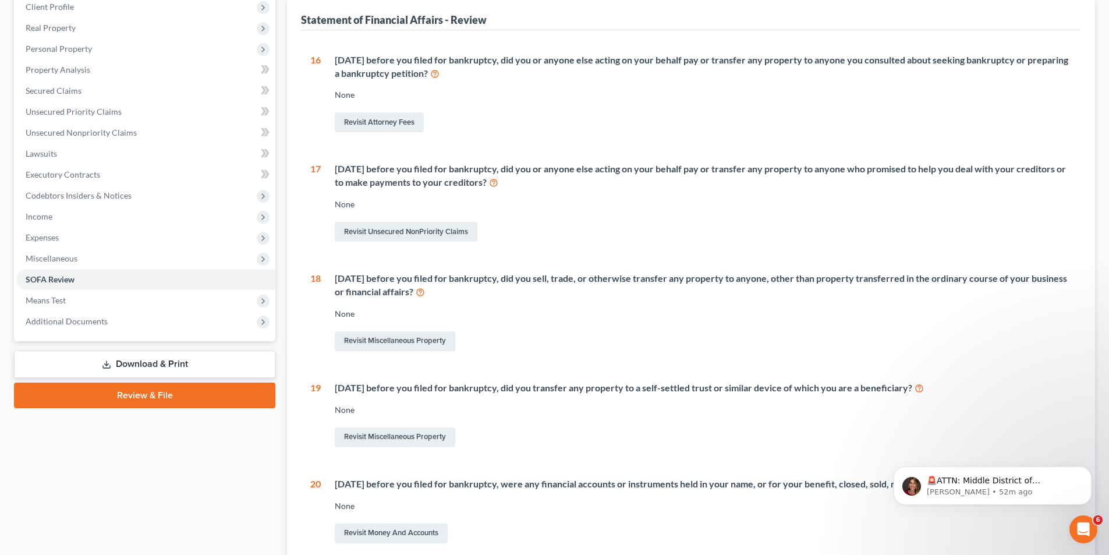
scroll to position [0, 0]
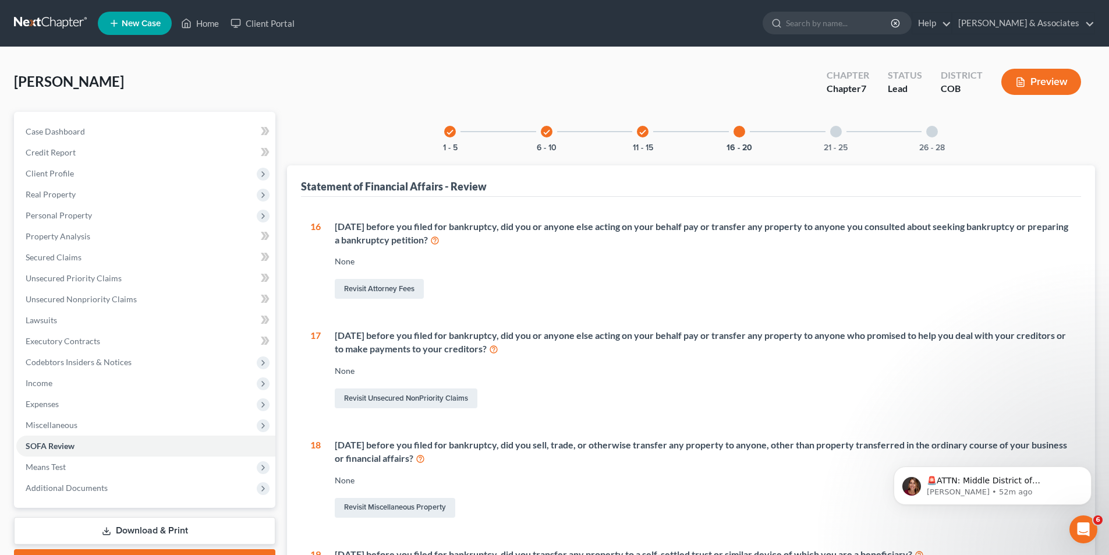
click at [835, 134] on div at bounding box center [836, 132] width 12 height 12
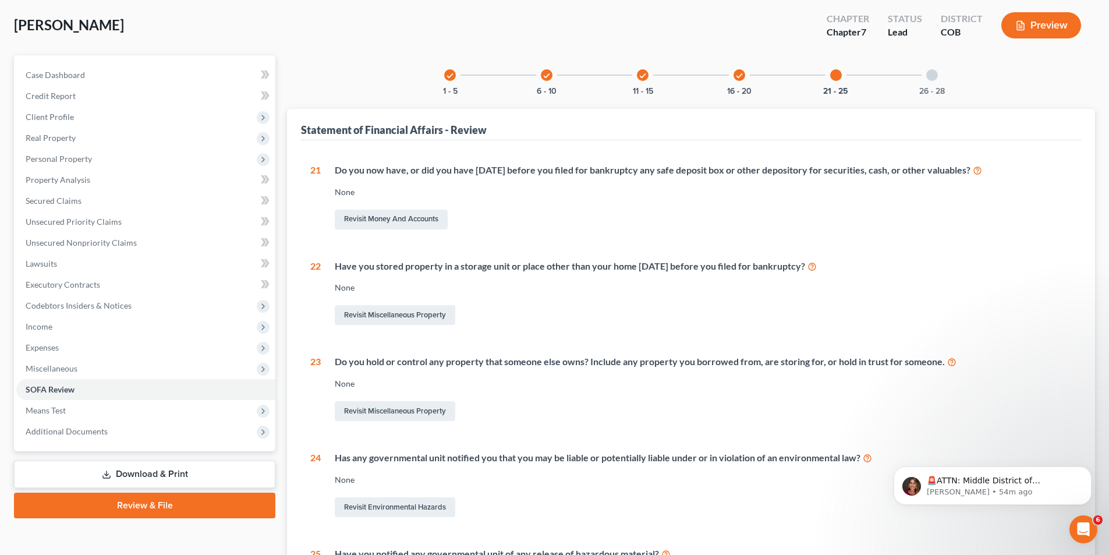
scroll to position [34, 0]
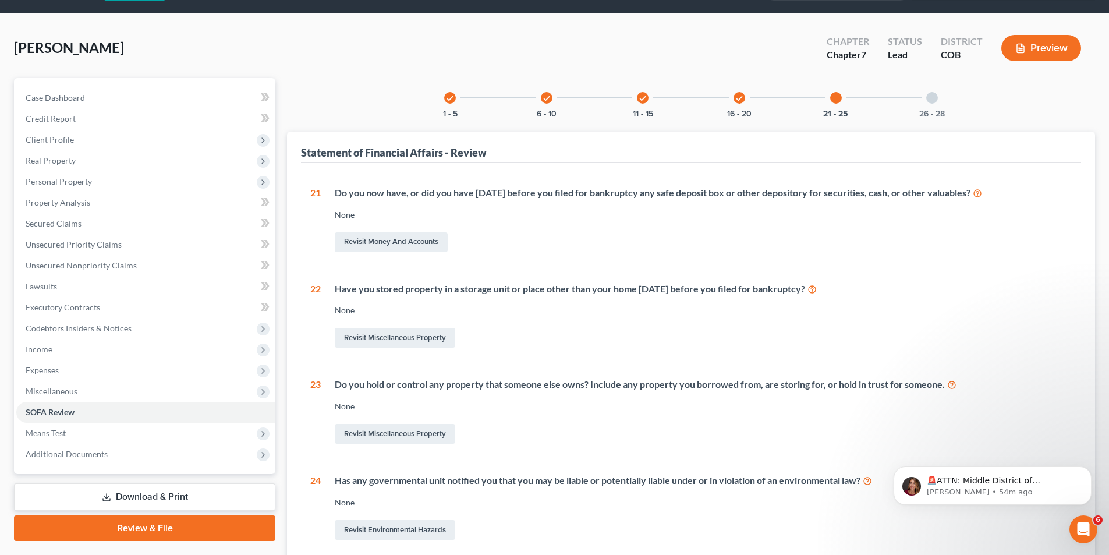
click at [936, 99] on div at bounding box center [932, 98] width 12 height 12
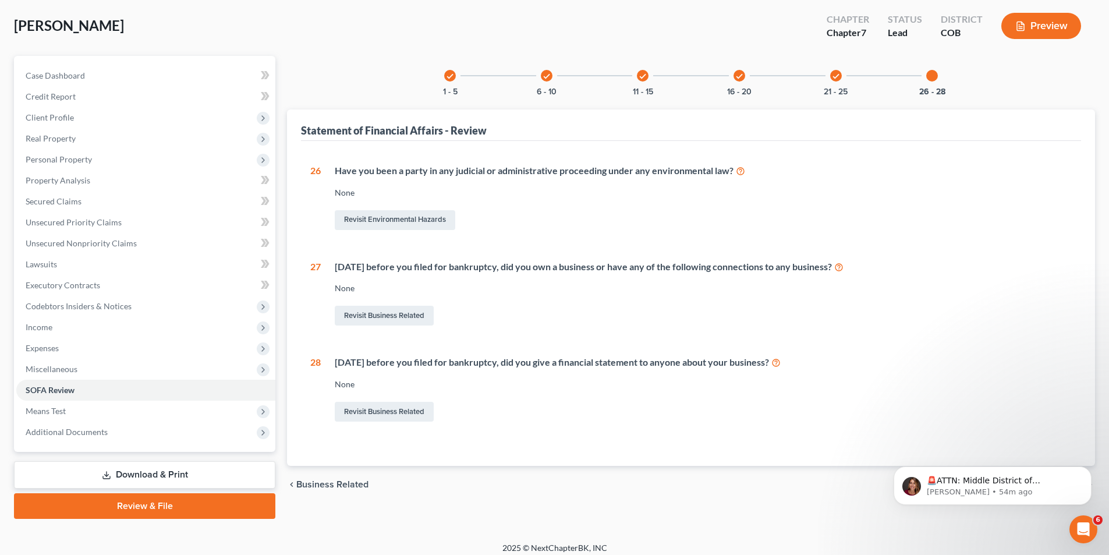
scroll to position [64, 0]
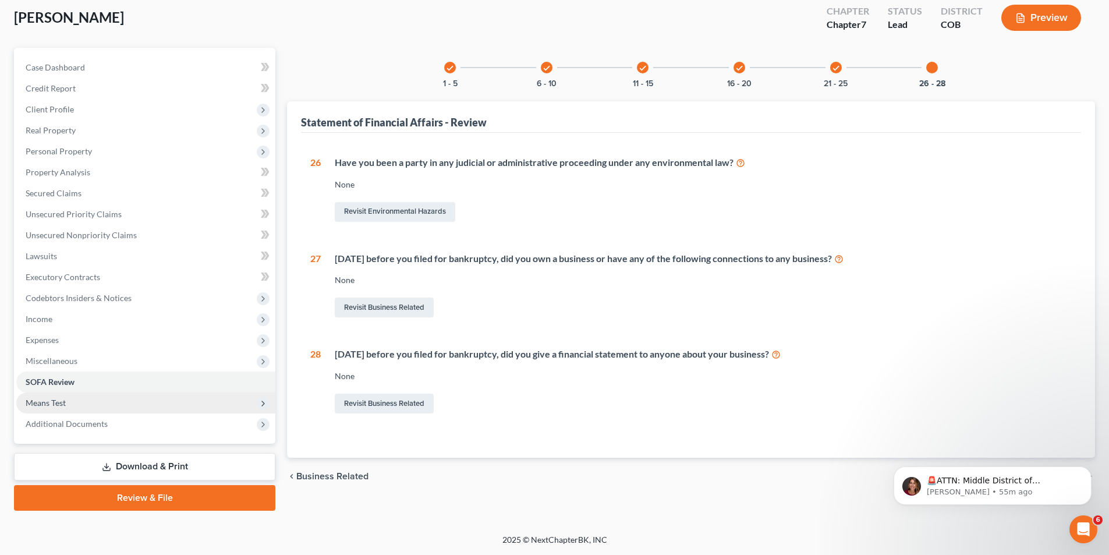
click at [70, 405] on span "Means Test" at bounding box center [145, 402] width 259 height 21
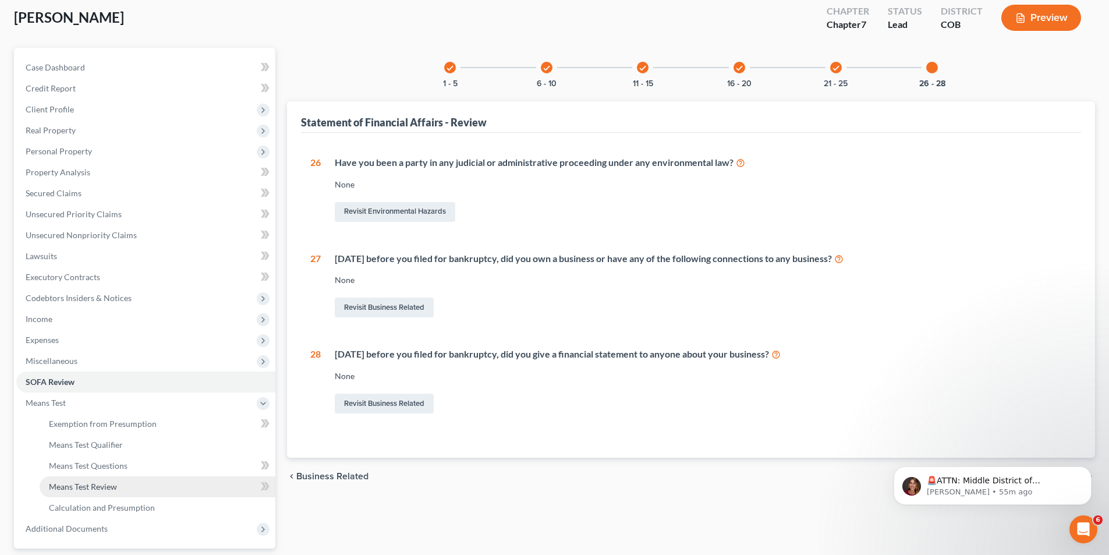
click at [54, 484] on span "Means Test Review" at bounding box center [83, 486] width 68 height 10
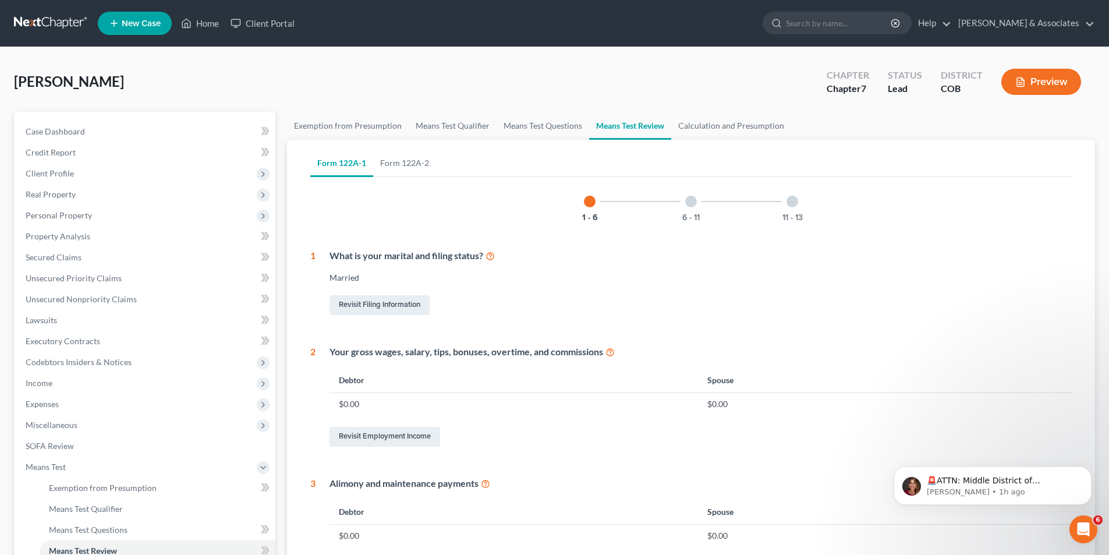
click at [694, 202] on div at bounding box center [691, 202] width 12 height 12
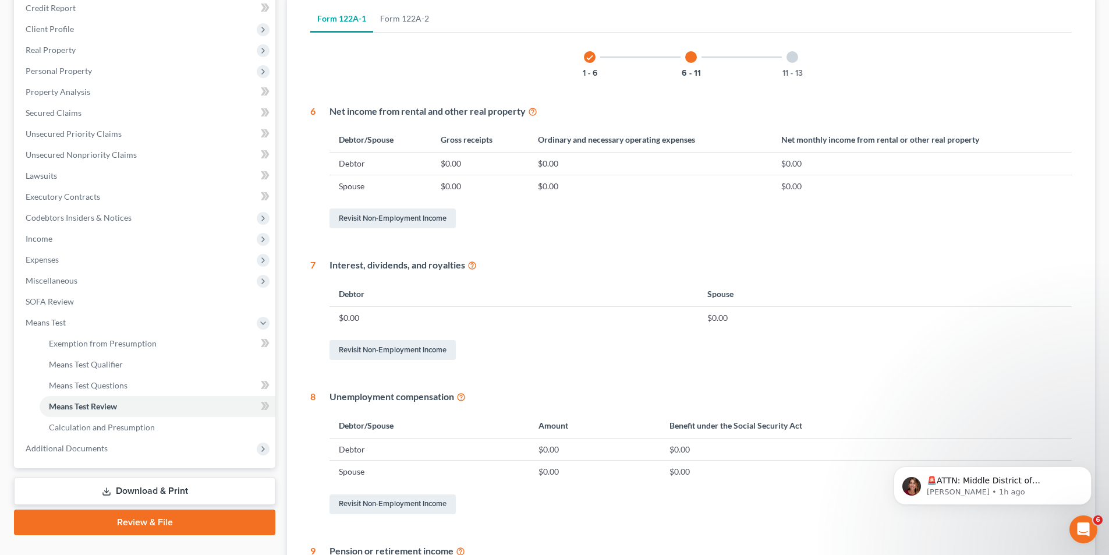
scroll to position [143, 0]
click at [790, 58] on div at bounding box center [792, 59] width 12 height 12
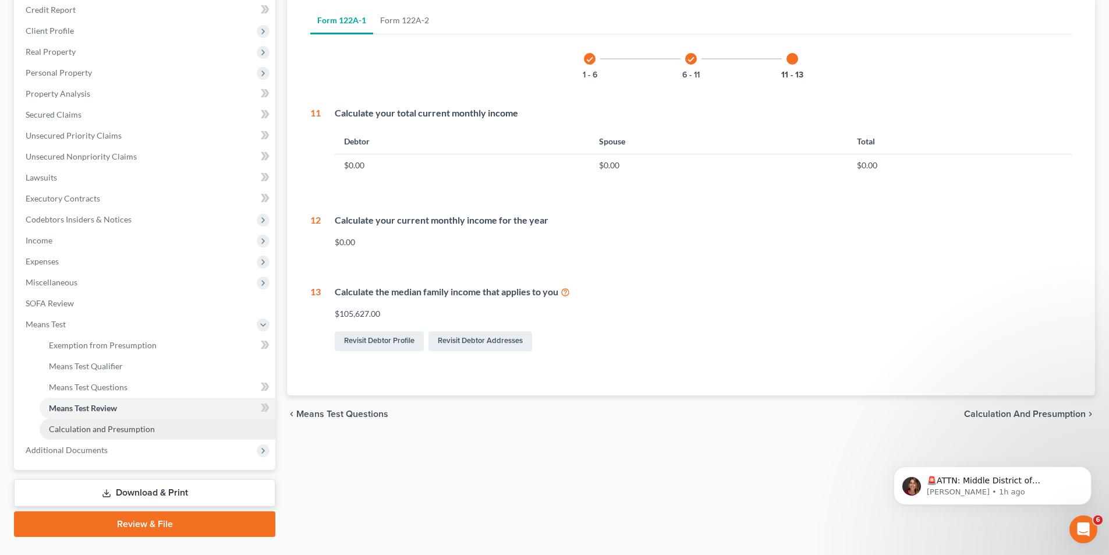
click at [119, 435] on link "Calculation and Presumption" at bounding box center [158, 429] width 236 height 21
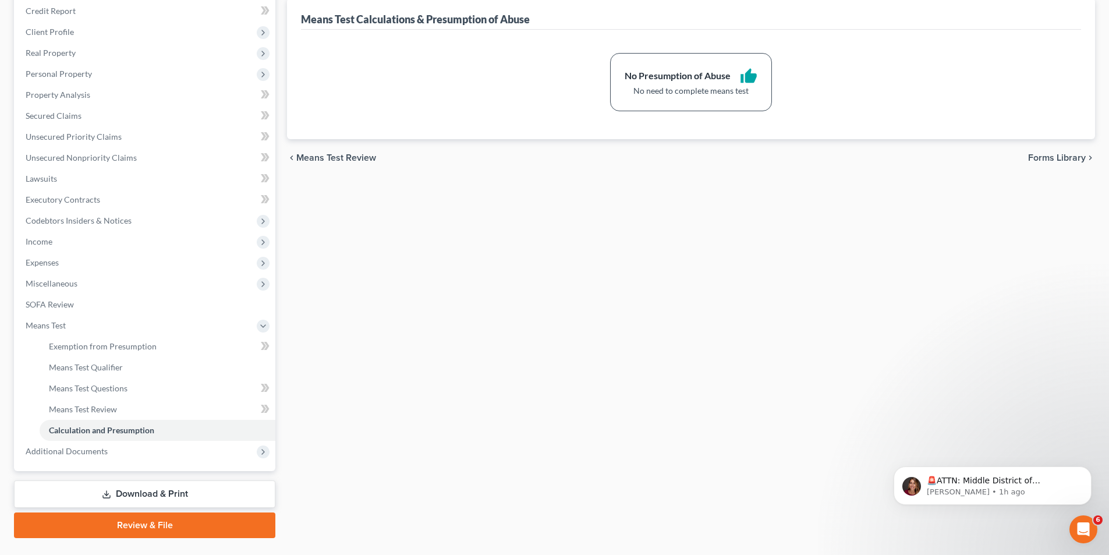
scroll to position [169, 0]
